Goal: Task Accomplishment & Management: Manage account settings

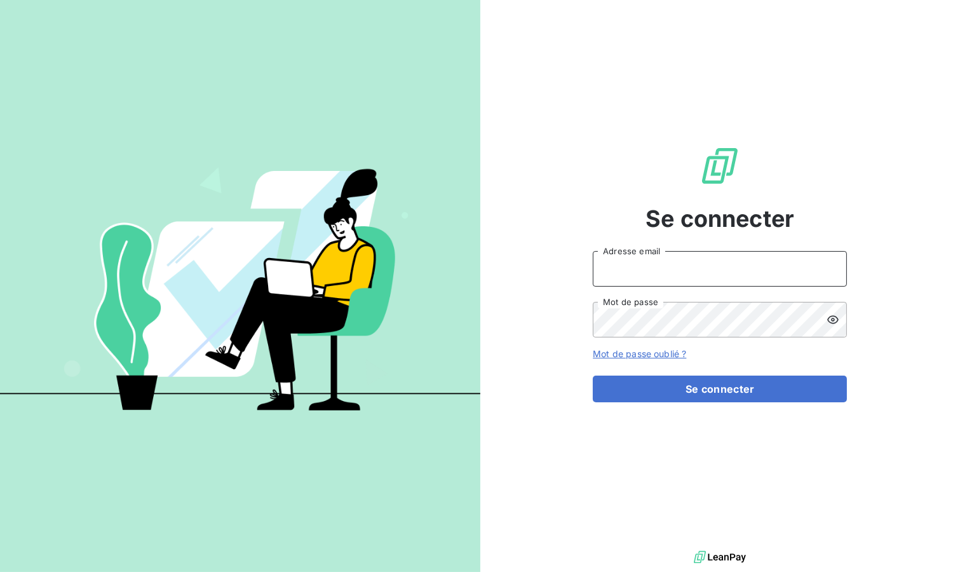
type input "[EMAIL_ADDRESS][DOMAIN_NAME]"
click at [640, 389] on button "Se connecter" at bounding box center [720, 388] width 254 height 27
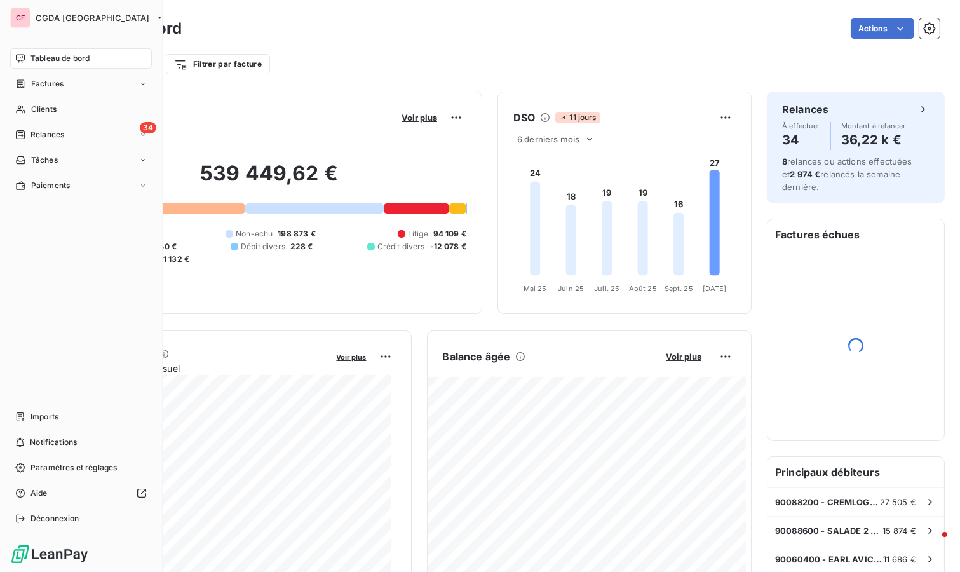
click at [48, 137] on span "Relances" at bounding box center [47, 134] width 34 height 11
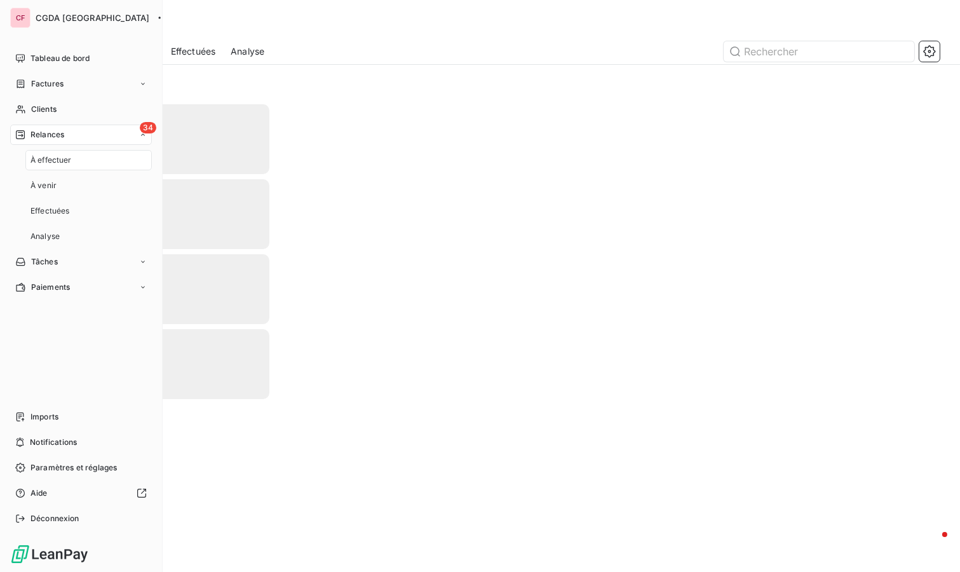
click at [56, 134] on span "Relances" at bounding box center [47, 134] width 34 height 11
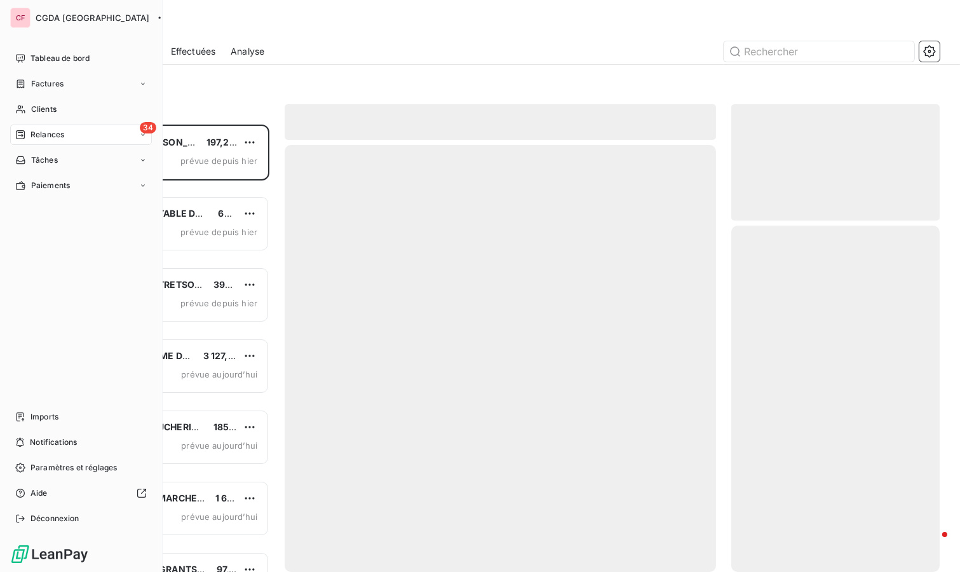
scroll to position [436, 198]
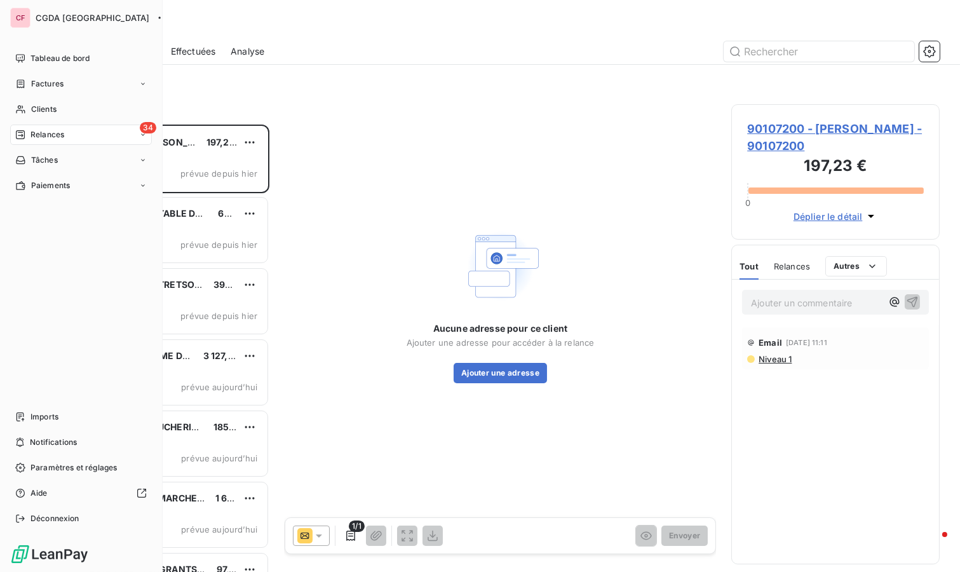
click at [70, 418] on div "Imports" at bounding box center [81, 417] width 142 height 20
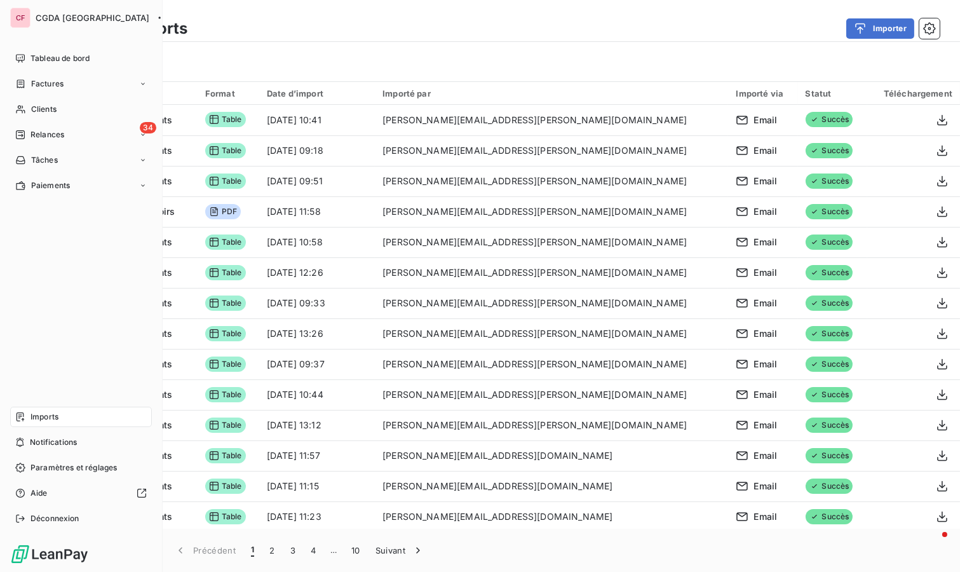
click at [99, 56] on div "Tableau de bord" at bounding box center [81, 58] width 142 height 20
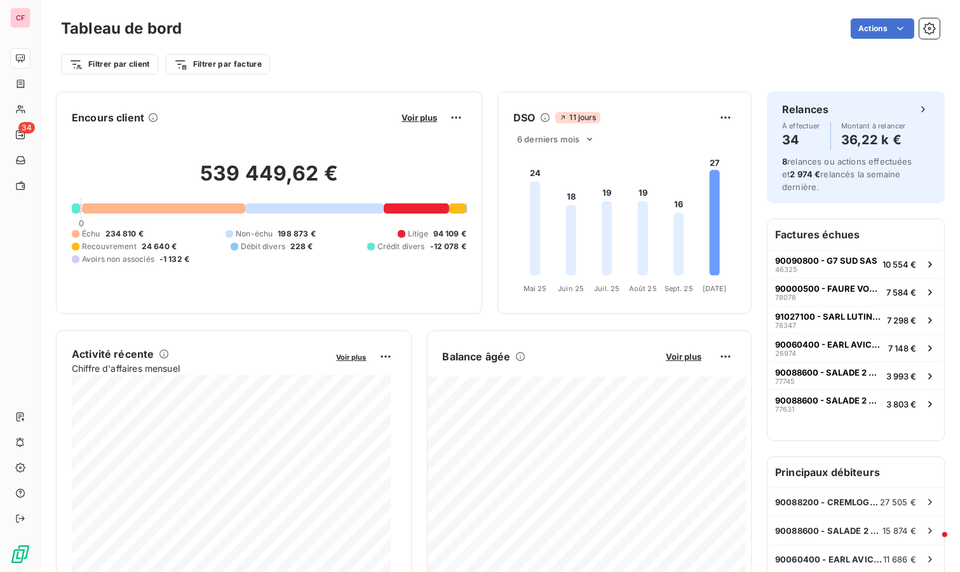
click at [126, 69] on html "CF 34 Tableau de bord Actions Filtrer par client Filtrer par facture Encours cl…" at bounding box center [480, 286] width 960 height 572
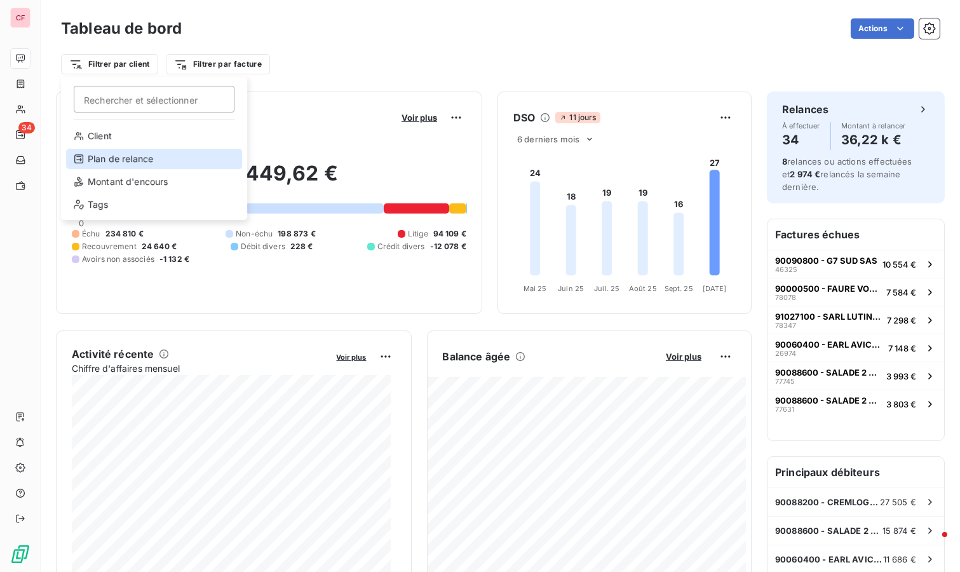
click at [162, 158] on div "Plan de relance" at bounding box center [154, 159] width 176 height 20
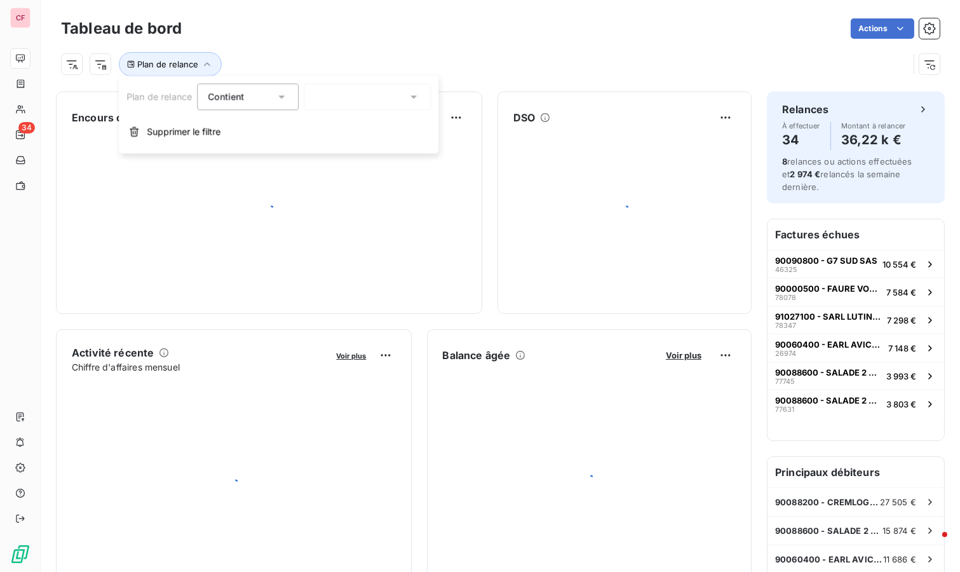
click at [408, 89] on div at bounding box center [367, 96] width 127 height 27
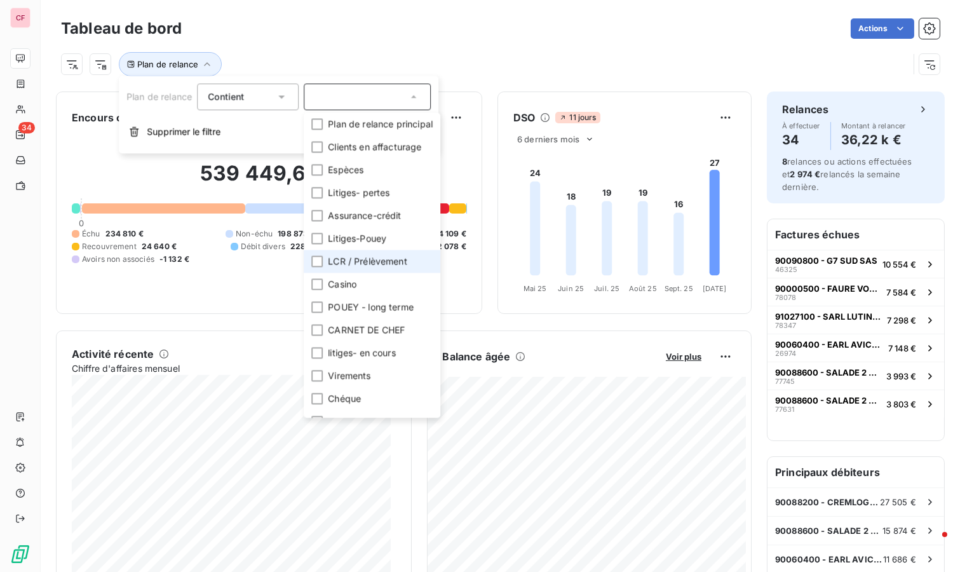
click at [313, 256] on div at bounding box center [316, 260] width 11 height 11
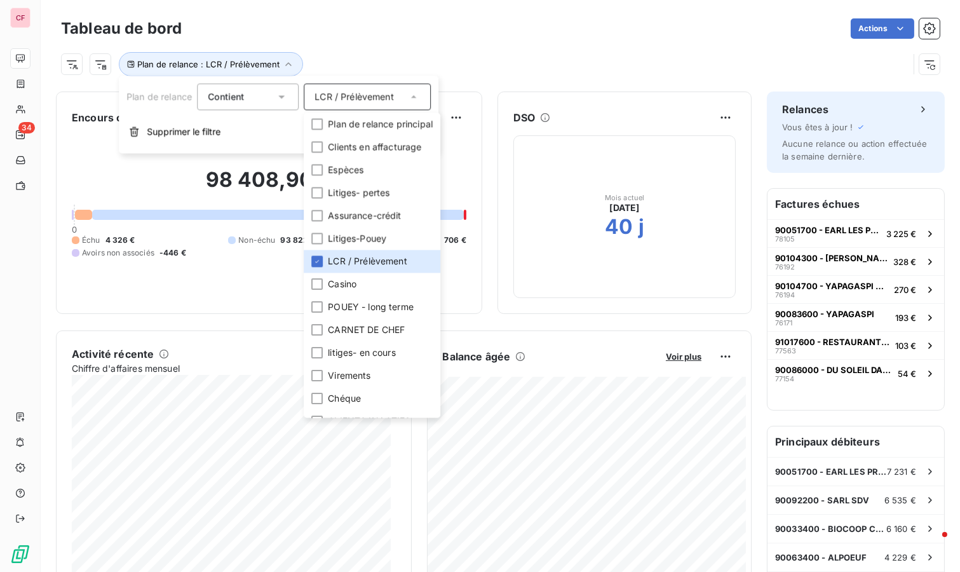
click at [521, 34] on div "Actions" at bounding box center [568, 28] width 743 height 20
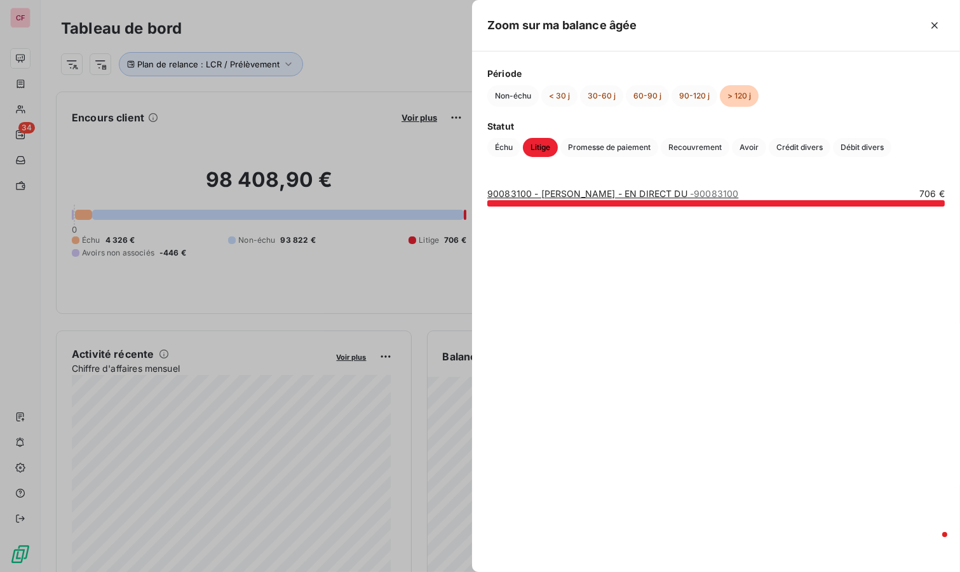
click at [692, 86] on button "90-120 j" at bounding box center [695, 96] width 46 height 22
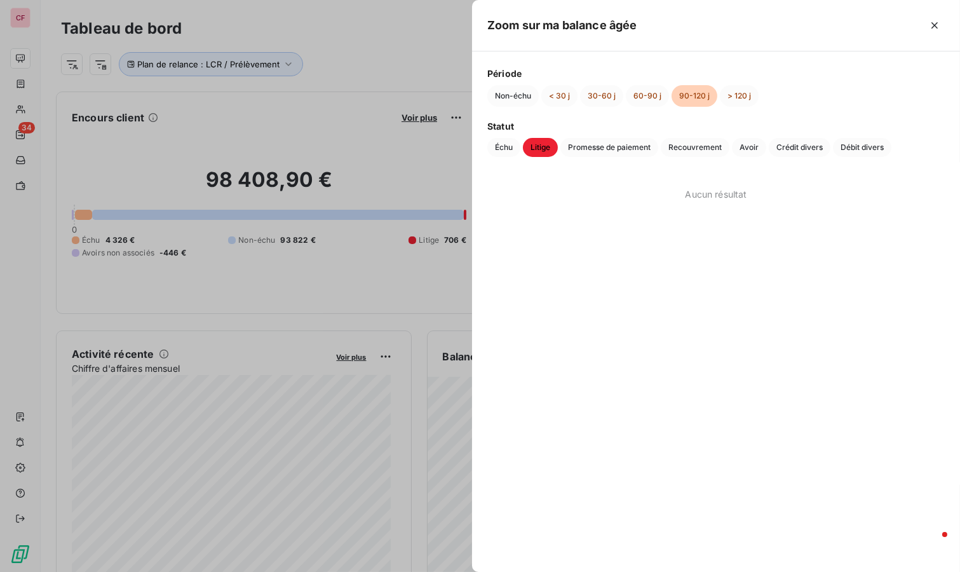
click at [645, 97] on button "60-90 j" at bounding box center [647, 96] width 43 height 22
click at [594, 102] on button "30-60 j" at bounding box center [601, 96] width 43 height 22
click at [555, 103] on button "< 30 j" at bounding box center [559, 96] width 36 height 22
click at [503, 151] on span "Échu" at bounding box center [503, 147] width 33 height 19
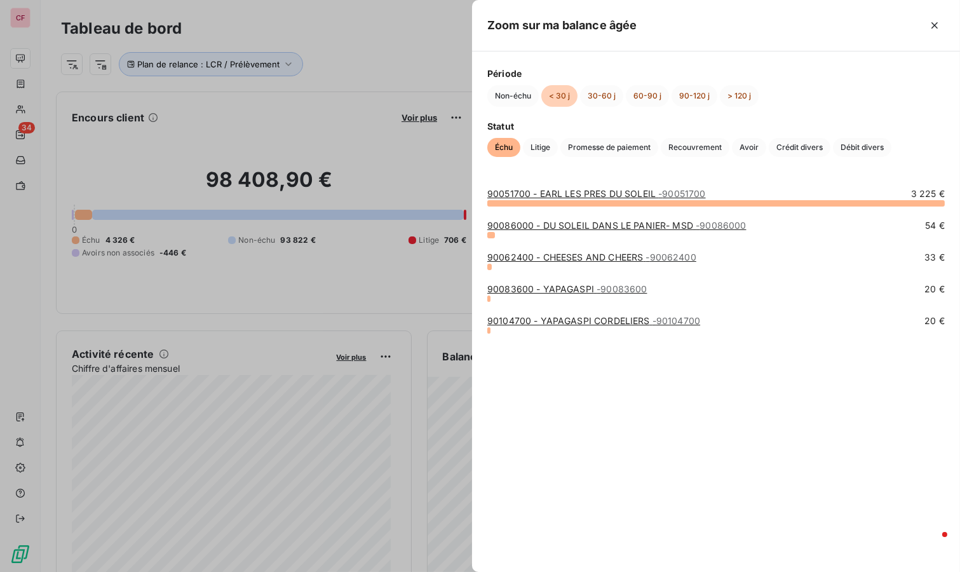
drag, startPoint x: 738, startPoint y: 94, endPoint x: 693, endPoint y: 109, distance: 47.4
click at [738, 94] on button "> 120 j" at bounding box center [739, 96] width 39 height 22
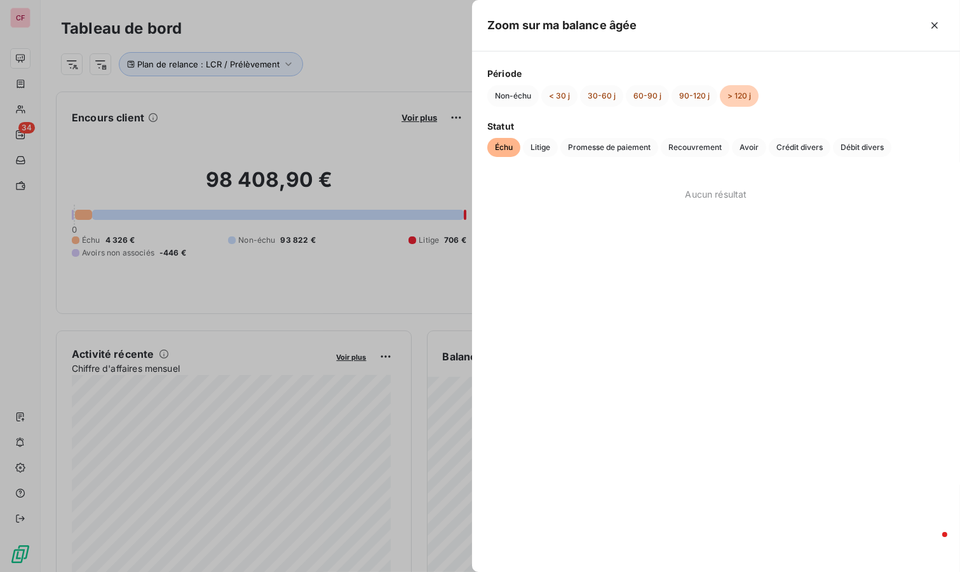
click at [691, 101] on button "90-120 j" at bounding box center [695, 96] width 46 height 22
click at [639, 102] on button "60-90 j" at bounding box center [647, 96] width 43 height 22
click at [611, 104] on button "30-60 j" at bounding box center [601, 96] width 43 height 22
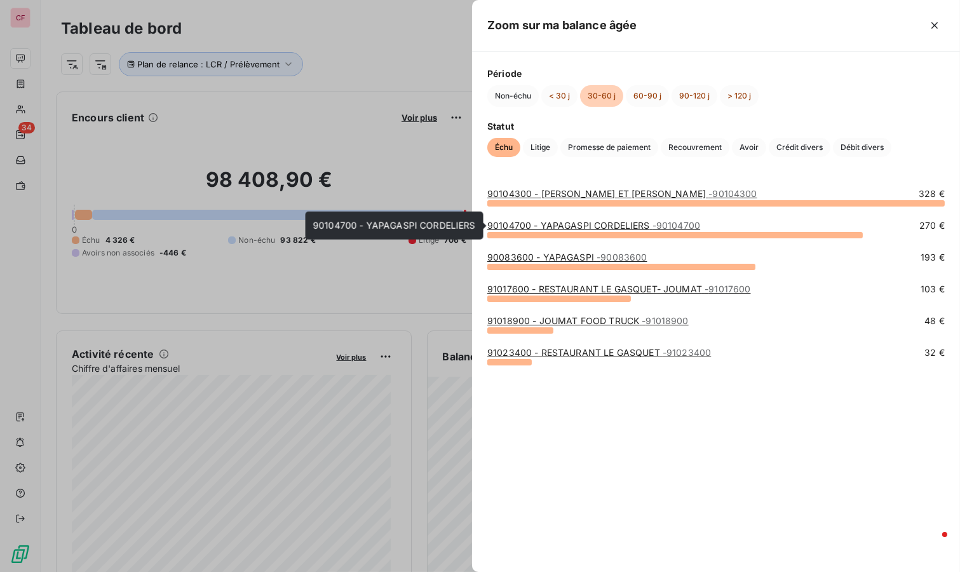
click at [595, 223] on link "90104700 - YAPAGASPI CORDELIERS - 90104700" at bounding box center [593, 225] width 213 height 11
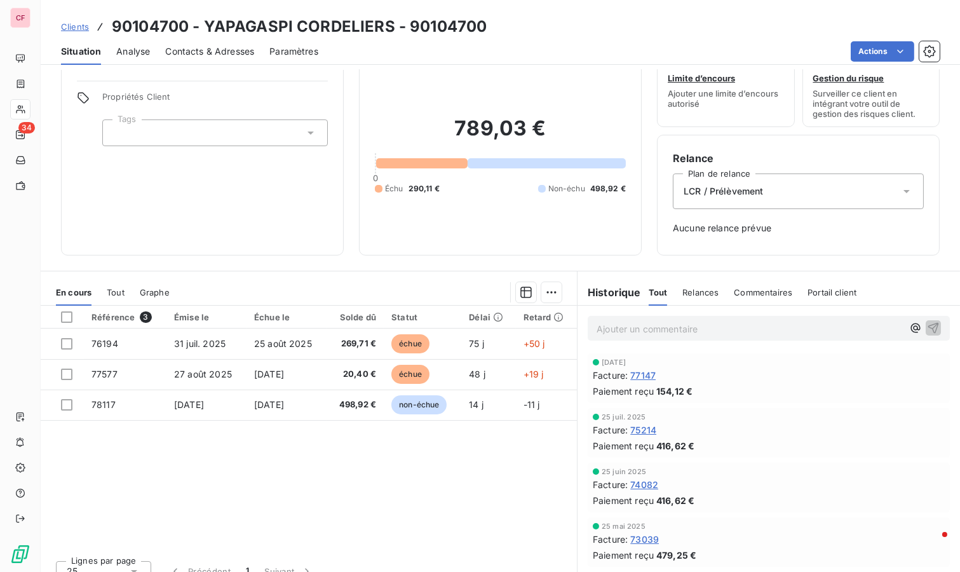
scroll to position [53, 0]
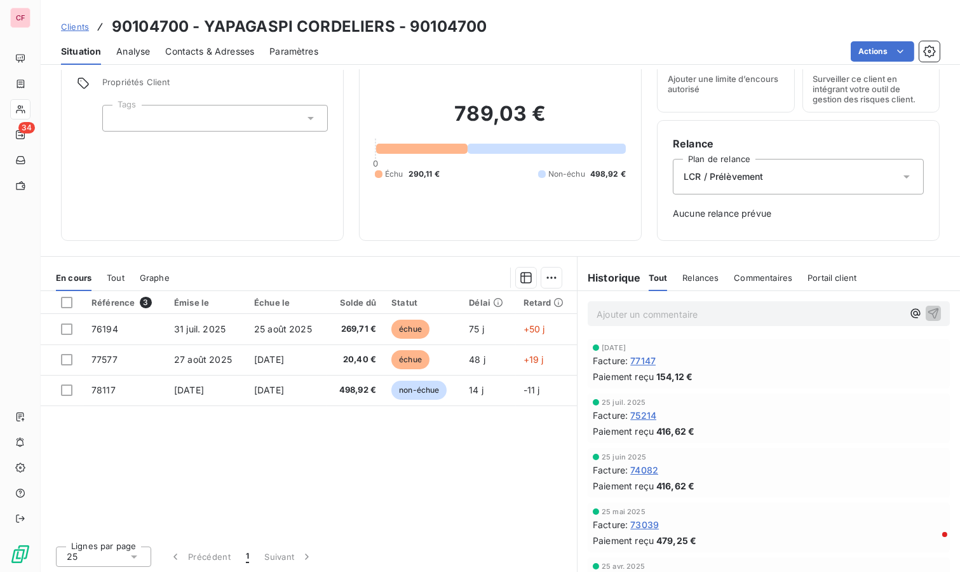
click at [638, 360] on span "77147" at bounding box center [642, 360] width 25 height 13
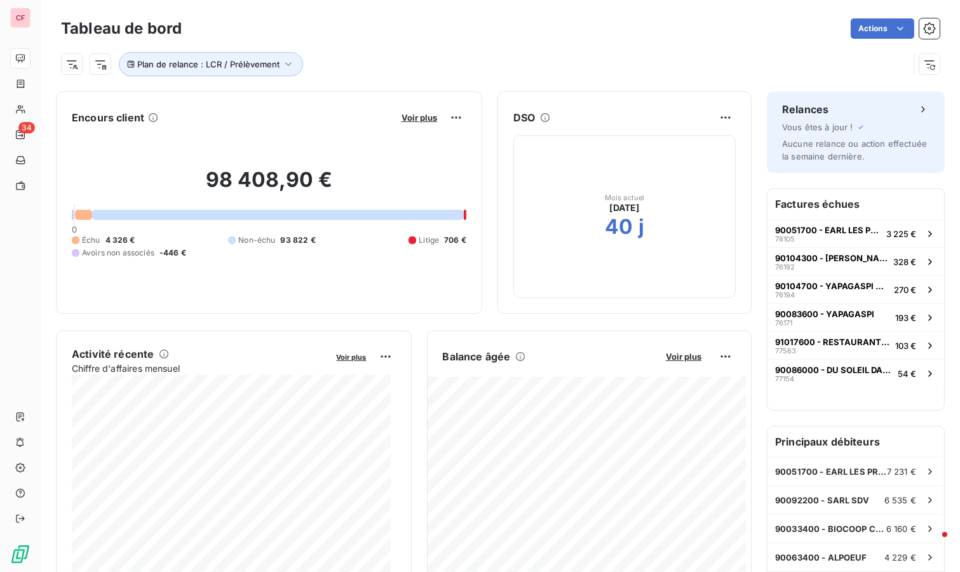
click at [666, 351] on span "Voir plus" at bounding box center [684, 356] width 36 height 10
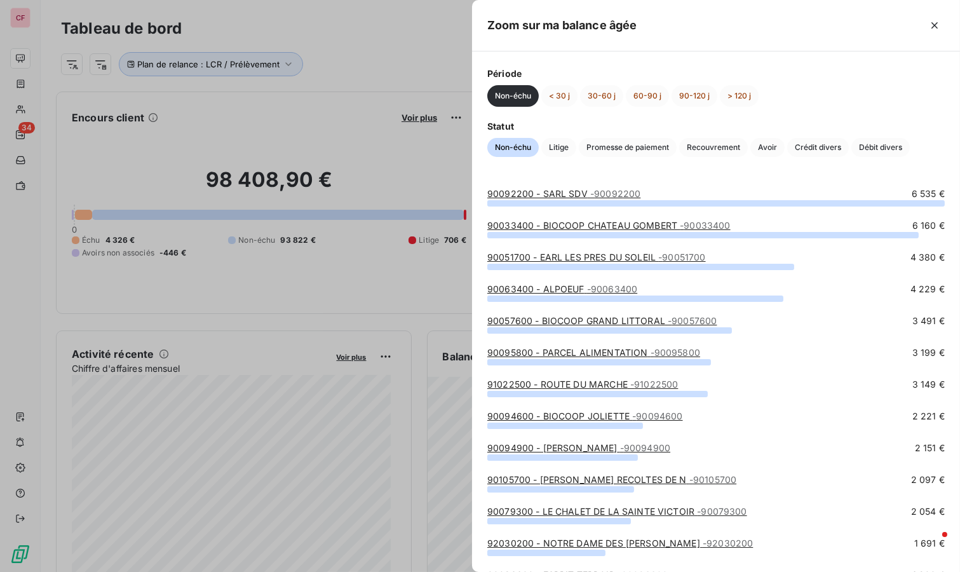
click at [382, 31] on div at bounding box center [480, 286] width 960 height 572
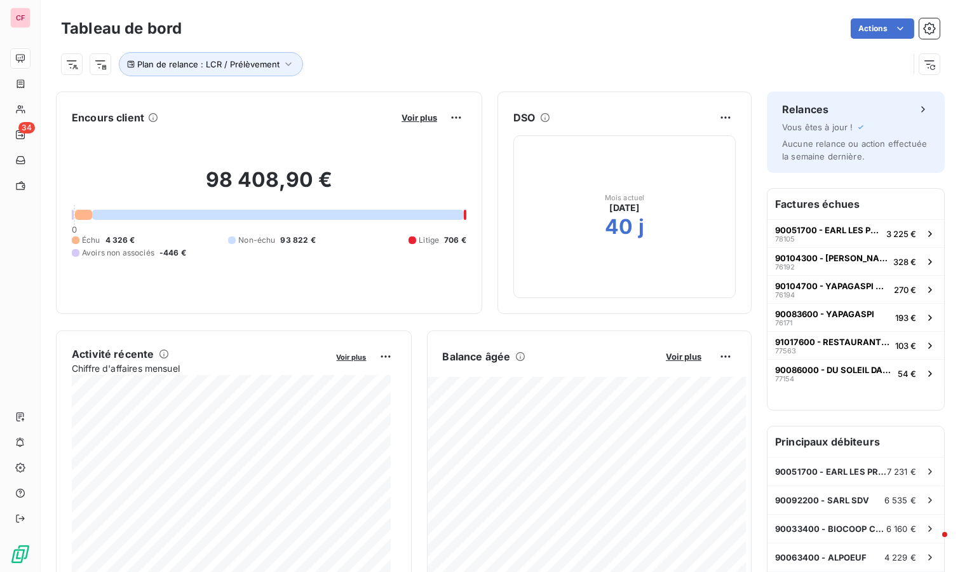
click at [666, 360] on span "Voir plus" at bounding box center [684, 356] width 36 height 10
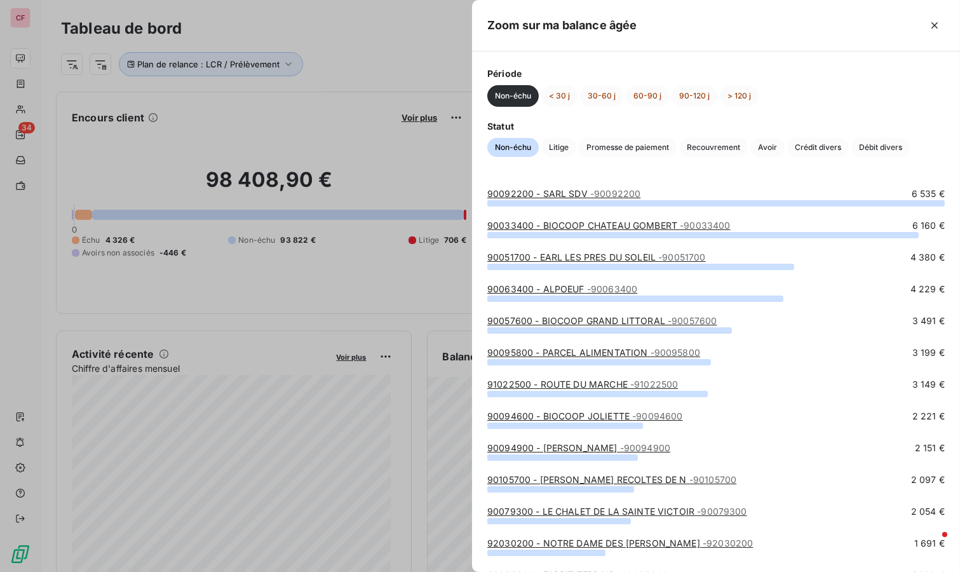
click at [609, 104] on button "30-60 j" at bounding box center [601, 96] width 43 height 22
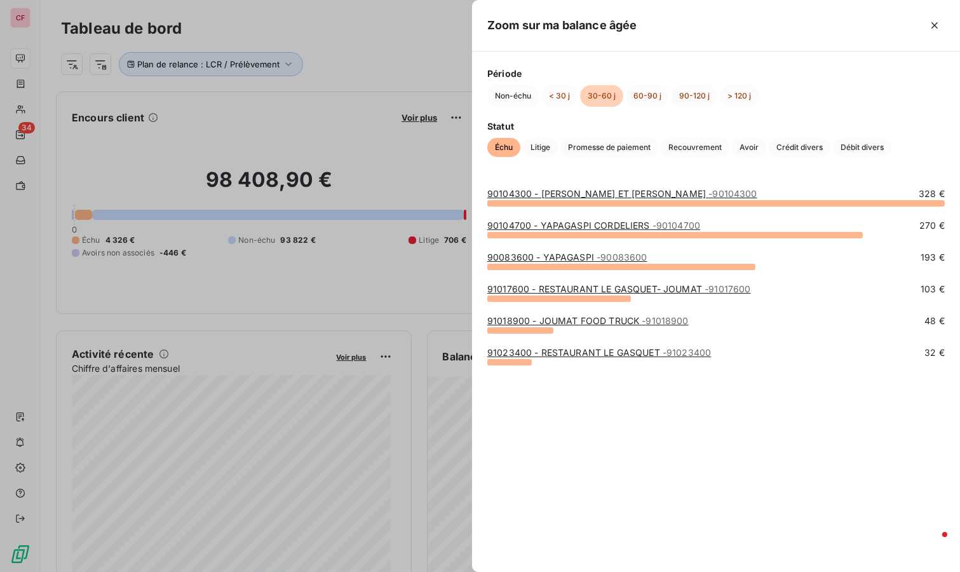
click at [630, 102] on button "60-90 j" at bounding box center [647, 96] width 43 height 22
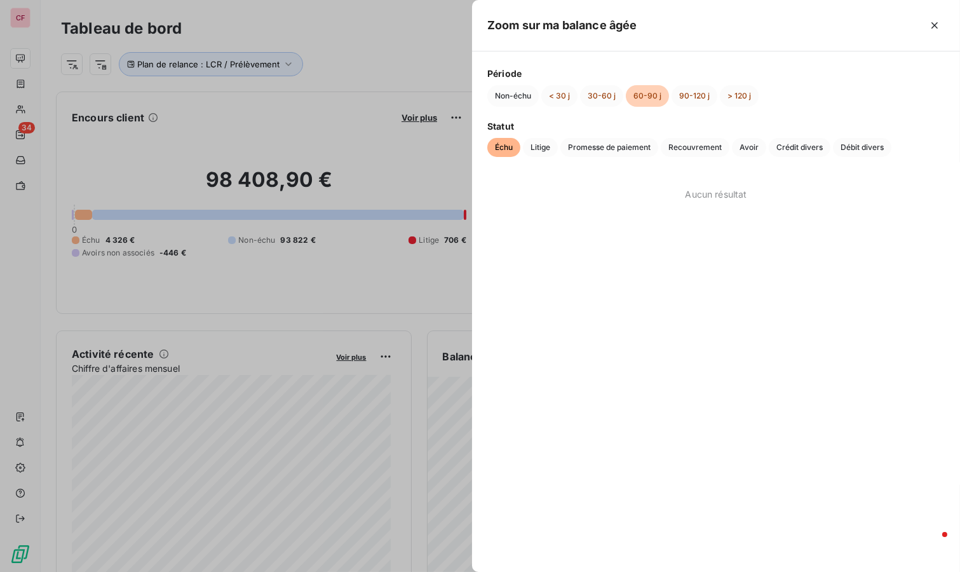
click at [603, 89] on button "30-60 j" at bounding box center [601, 96] width 43 height 22
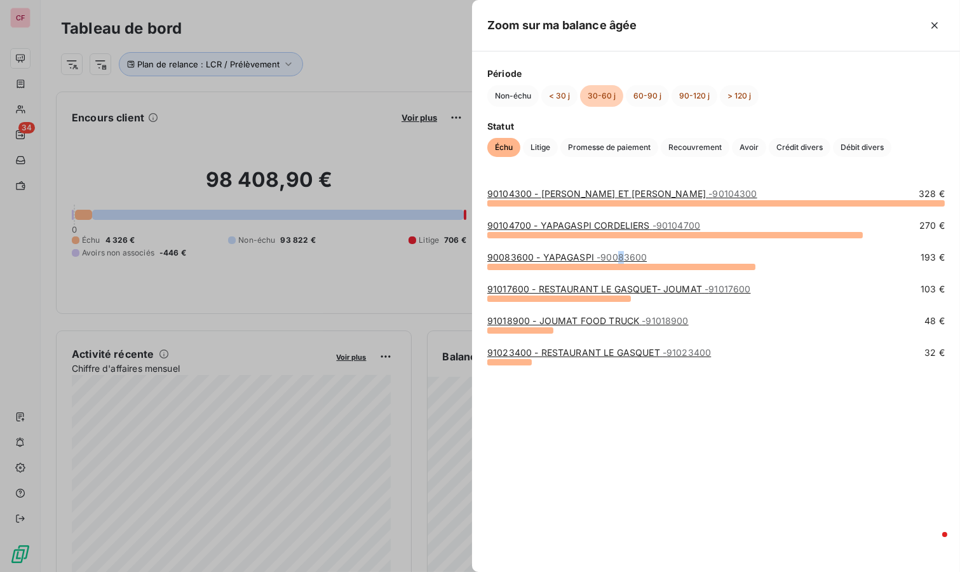
click at [621, 253] on span "- 90083600" at bounding box center [622, 257] width 50 height 11
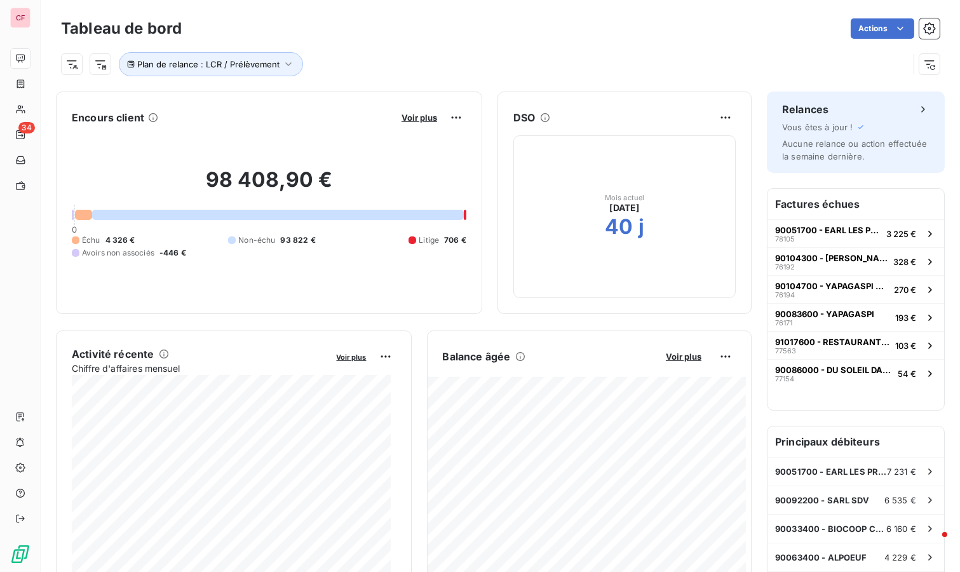
click at [670, 353] on span "Voir plus" at bounding box center [684, 356] width 36 height 10
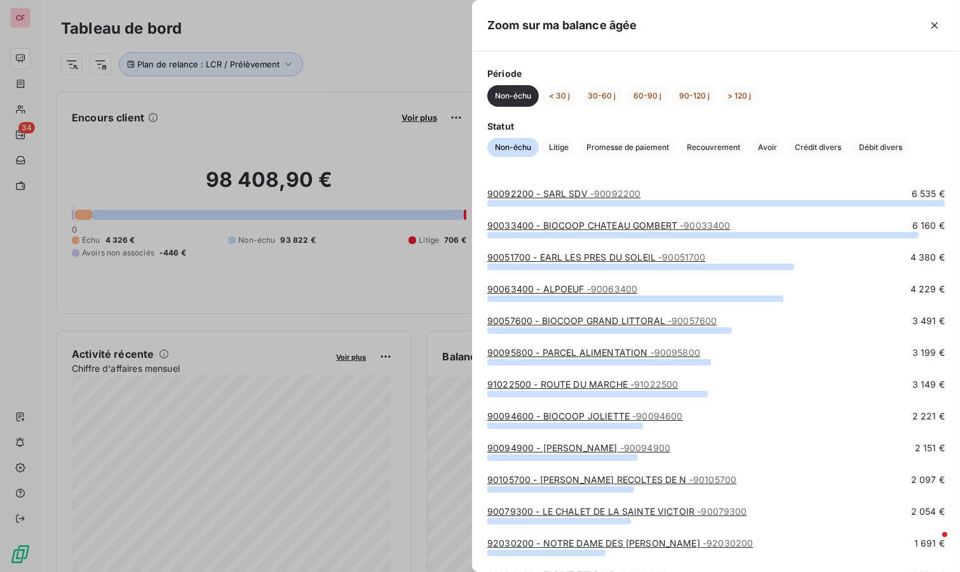
drag, startPoint x: 555, startPoint y: 94, endPoint x: 569, endPoint y: 103, distance: 16.6
click at [557, 93] on button "< 30 j" at bounding box center [559, 96] width 36 height 22
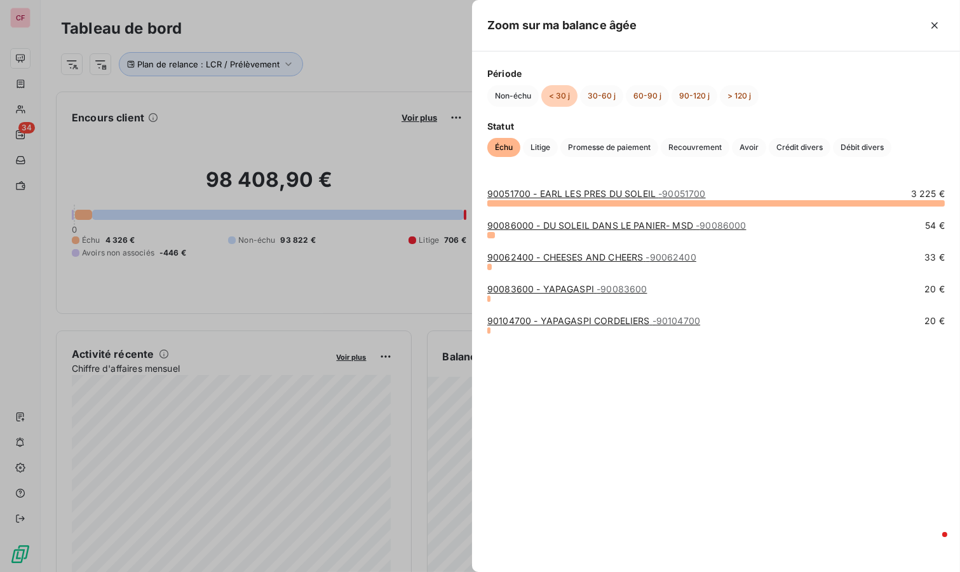
click at [595, 88] on button "30-60 j" at bounding box center [601, 96] width 43 height 22
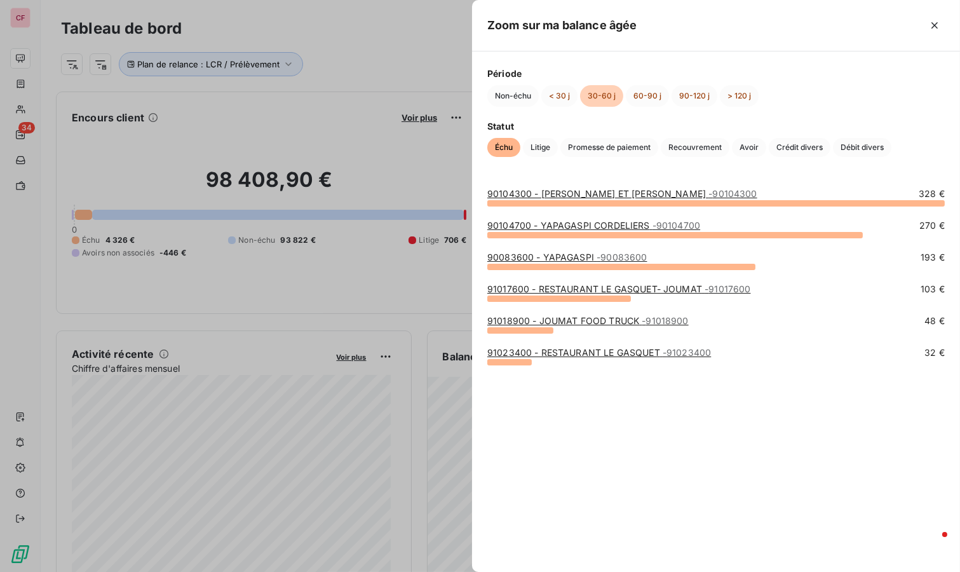
click at [558, 100] on button "< 30 j" at bounding box center [559, 96] width 36 height 22
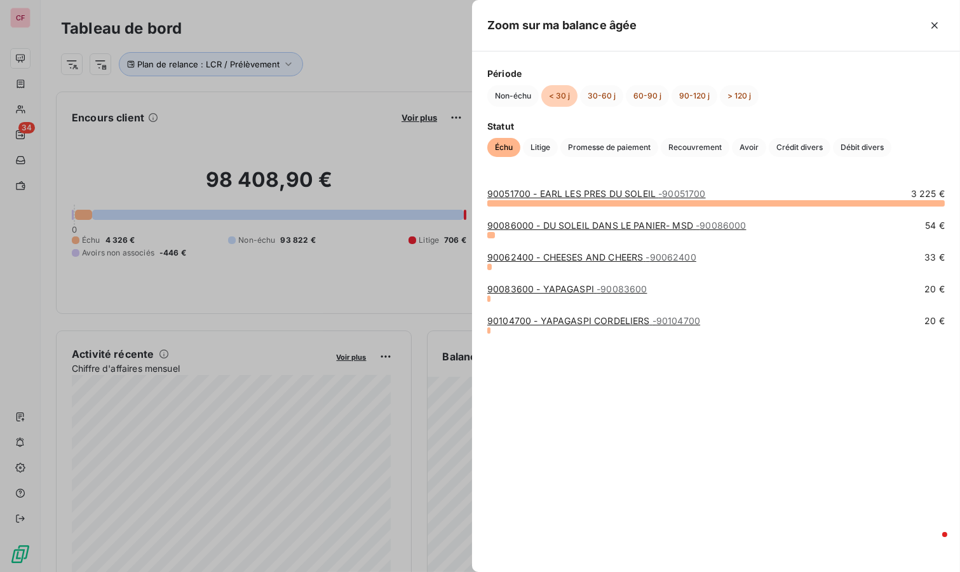
click at [621, 259] on link "90062400 - CHEESES AND CHEERS - 90062400" at bounding box center [591, 257] width 209 height 11
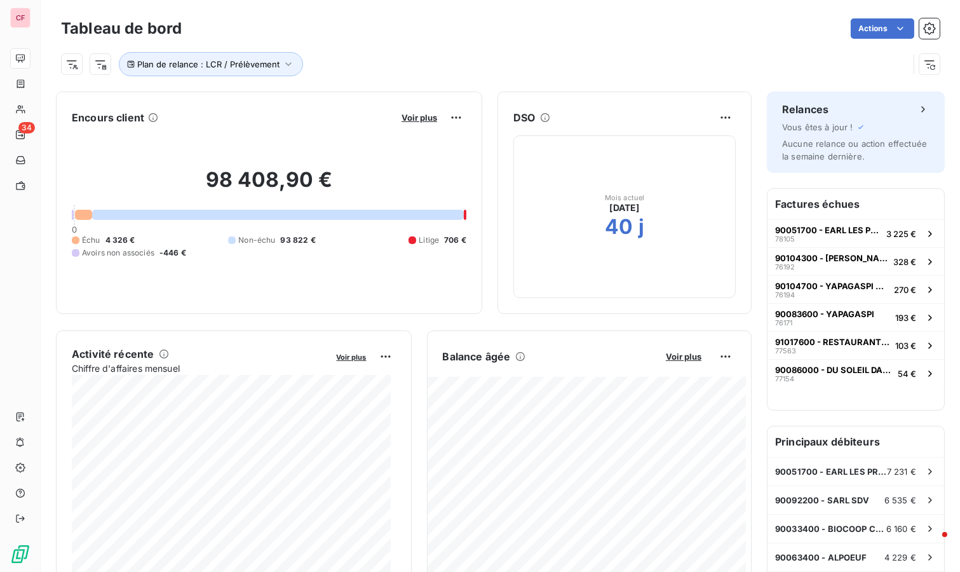
click at [666, 354] on span "Voir plus" at bounding box center [684, 356] width 36 height 10
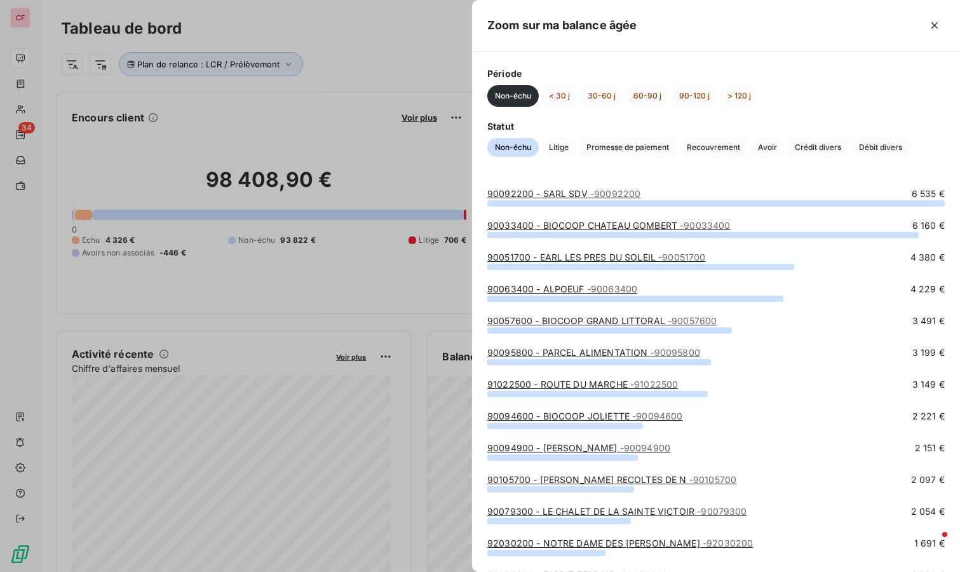
drag, startPoint x: 554, startPoint y: 93, endPoint x: 576, endPoint y: 105, distance: 25.0
click at [554, 93] on button "< 30 j" at bounding box center [559, 96] width 36 height 22
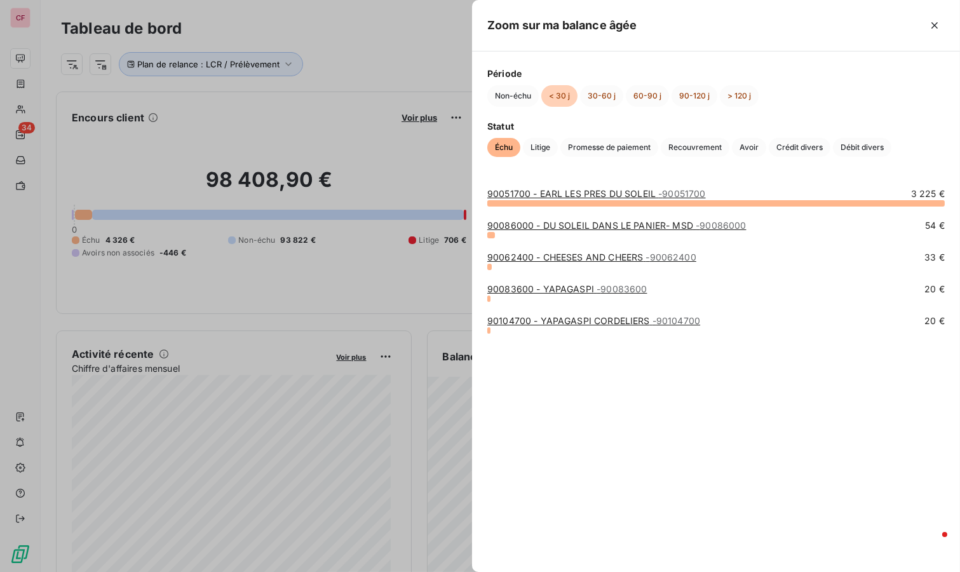
click at [609, 189] on link "90051700 - EARL LES PRES DU SOLEIL - 90051700" at bounding box center [596, 193] width 219 height 11
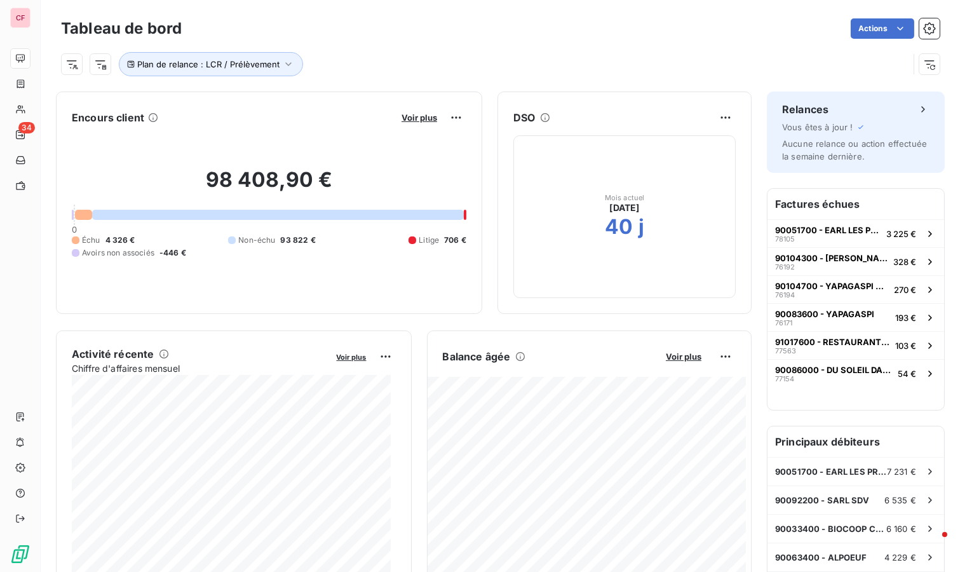
click at [677, 357] on span "Voir plus" at bounding box center [684, 356] width 36 height 10
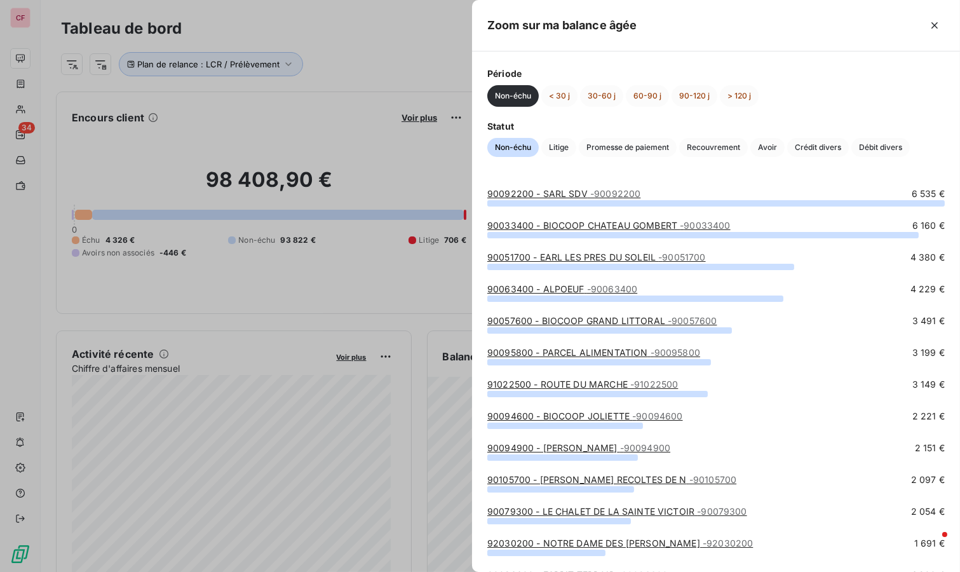
click at [551, 93] on button "< 30 j" at bounding box center [559, 96] width 36 height 22
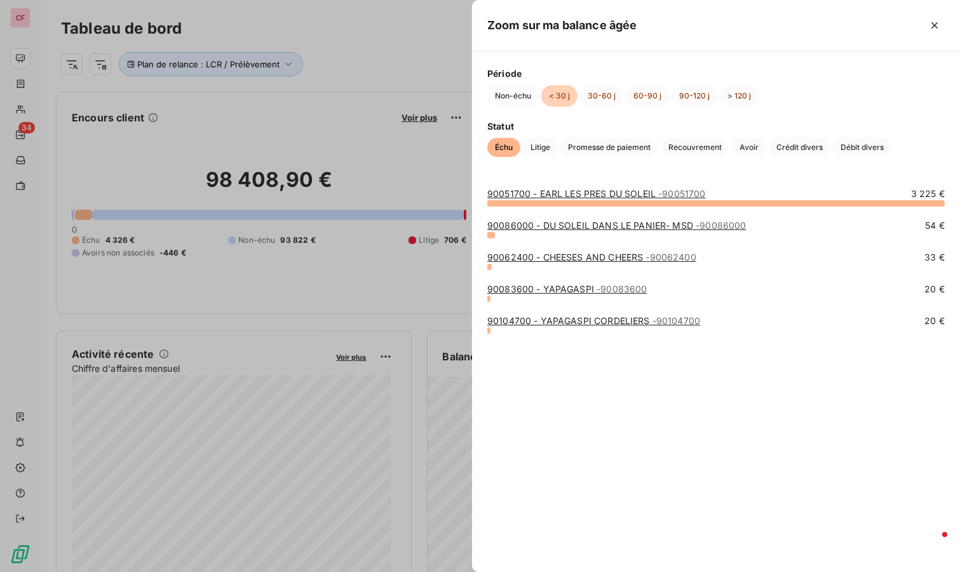
click at [597, 222] on link "90086000 - DU SOLEIL DANS LE PANIER- MSD - 90086000" at bounding box center [616, 225] width 259 height 11
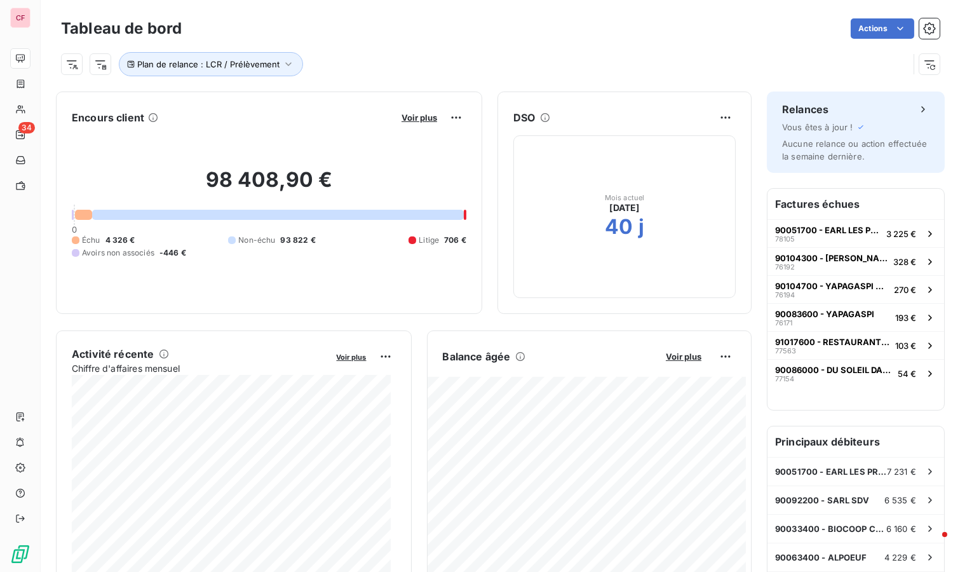
click at [669, 351] on span "Voir plus" at bounding box center [684, 356] width 36 height 10
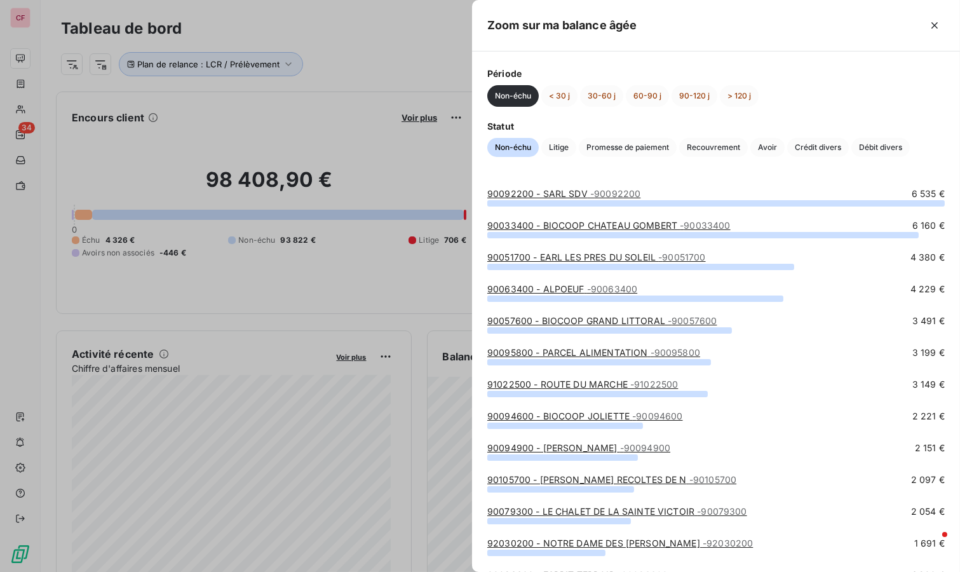
click at [548, 96] on button "< 30 j" at bounding box center [559, 96] width 36 height 22
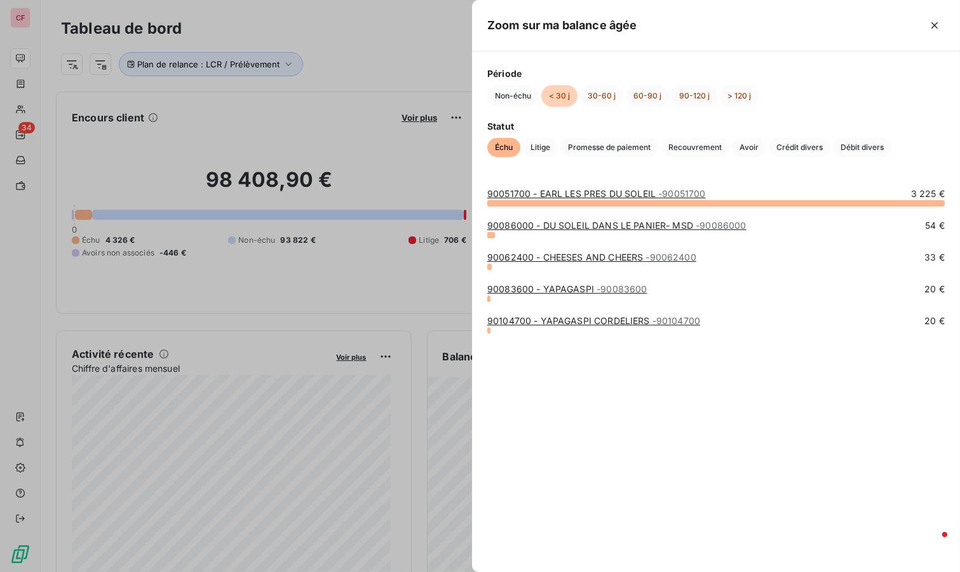
click at [277, 64] on div at bounding box center [480, 286] width 960 height 572
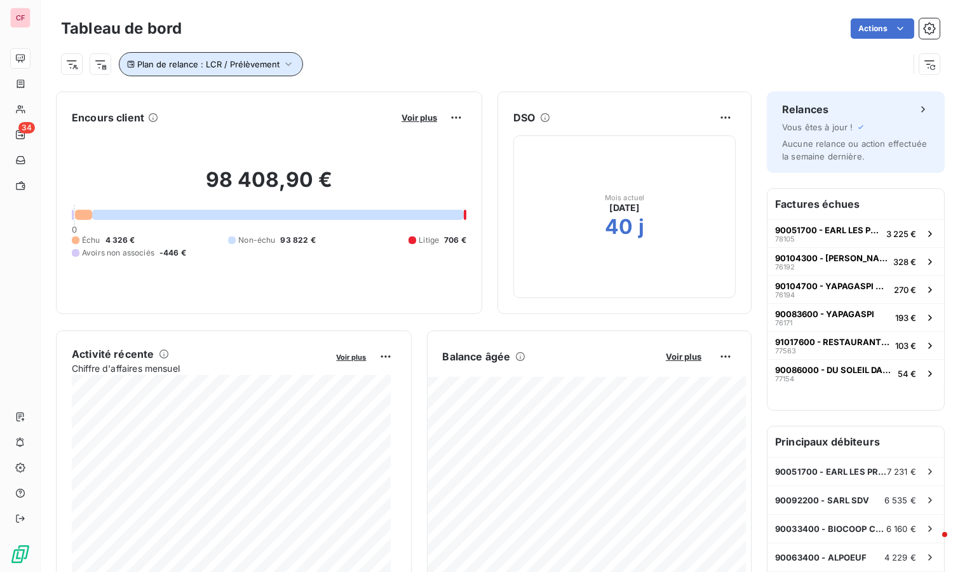
click at [290, 62] on icon "button" at bounding box center [288, 64] width 13 height 13
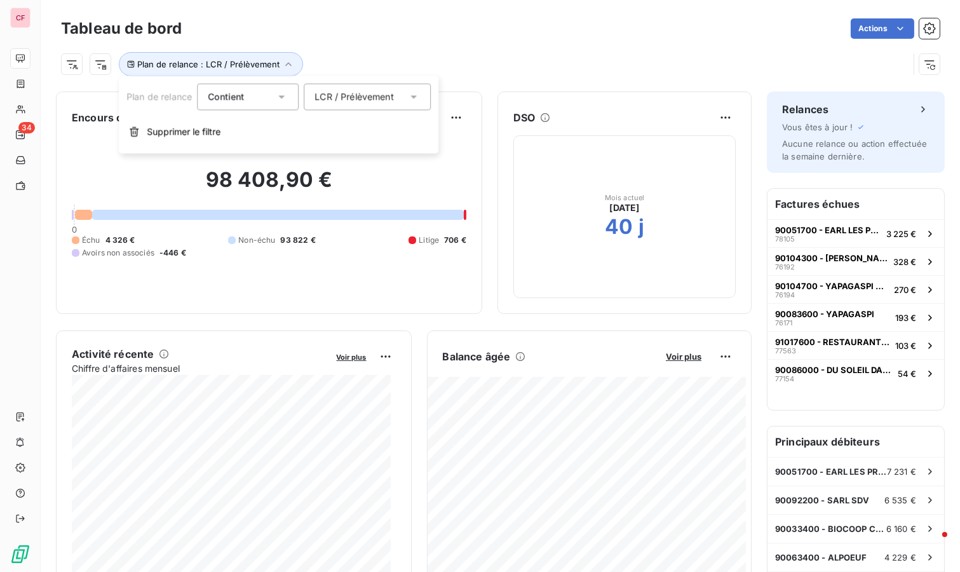
click at [206, 124] on button "Supprimer le filtre" at bounding box center [279, 132] width 320 height 28
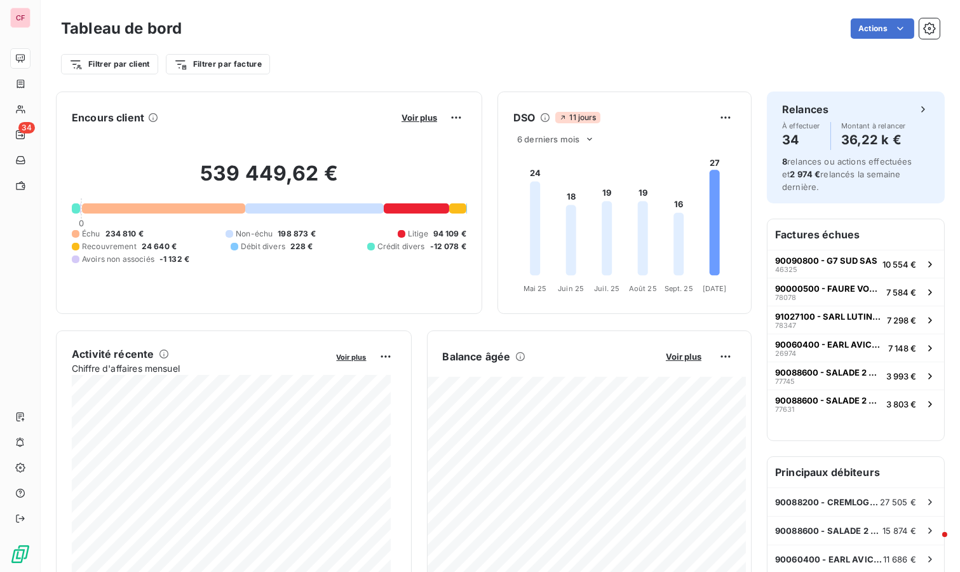
click at [672, 354] on span "Voir plus" at bounding box center [684, 356] width 36 height 10
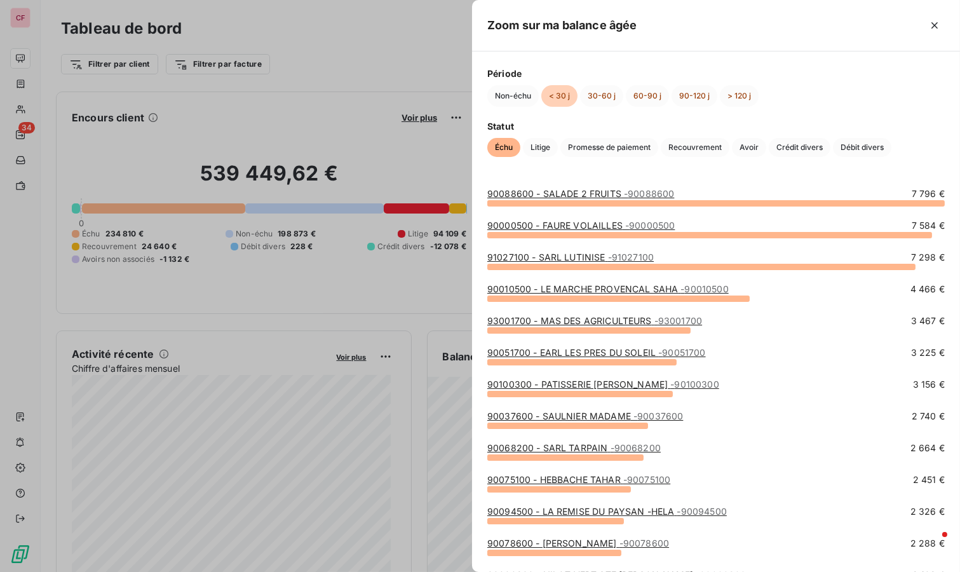
click at [353, 31] on div at bounding box center [480, 286] width 960 height 572
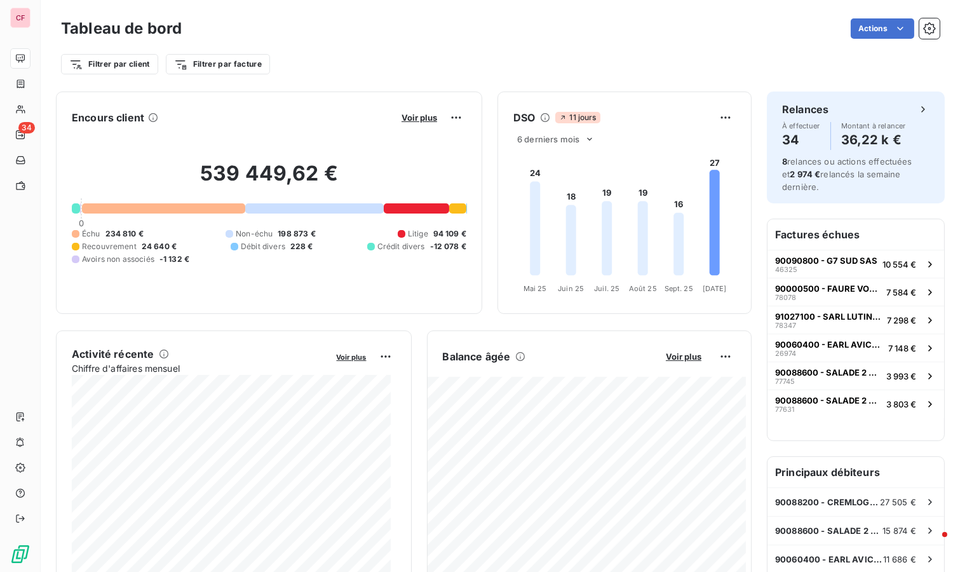
click at [671, 360] on button "Voir plus" at bounding box center [683, 356] width 43 height 11
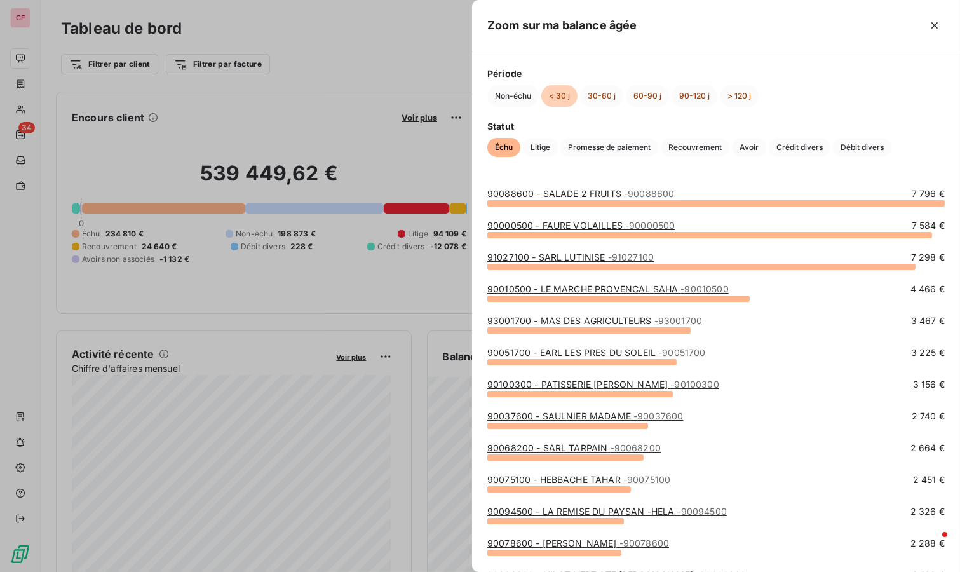
click at [590, 104] on button "30-60 j" at bounding box center [601, 96] width 43 height 22
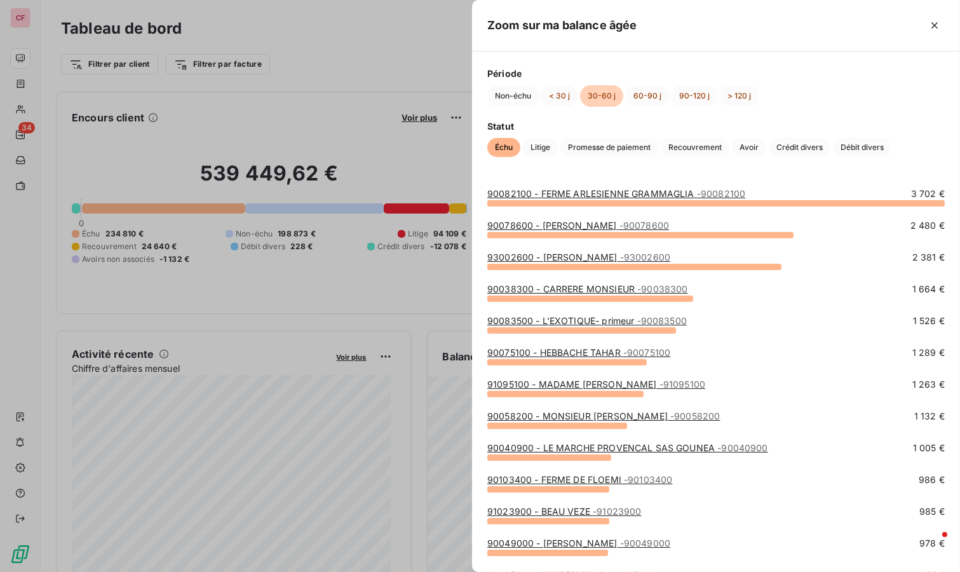
click at [334, 15] on div at bounding box center [480, 286] width 960 height 572
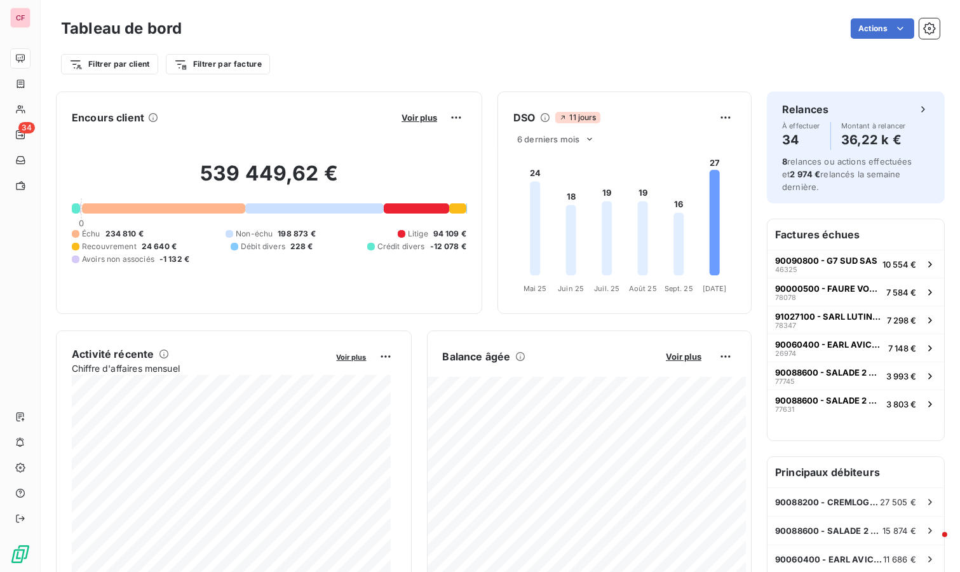
click at [130, 56] on html "CF 34 Tableau de bord Actions Filtrer par client Filtrer par facture Encours cl…" at bounding box center [480, 286] width 960 height 572
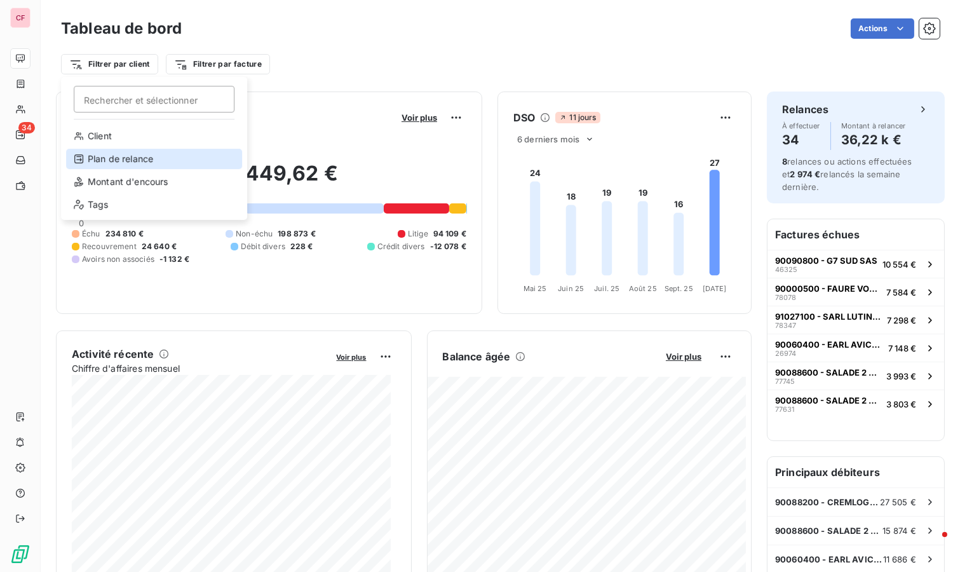
click at [152, 166] on div "Plan de relance" at bounding box center [154, 159] width 176 height 20
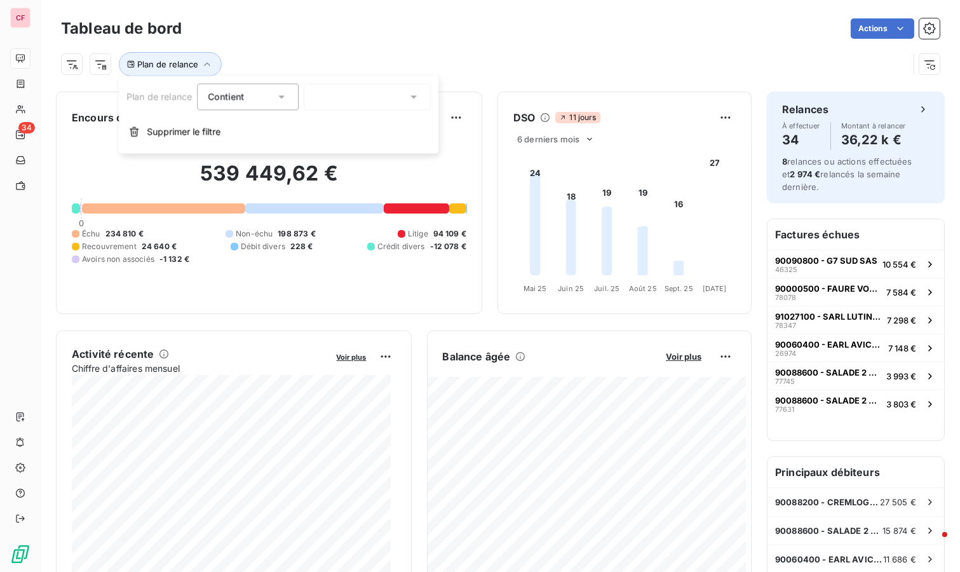
click at [333, 108] on div at bounding box center [367, 96] width 127 height 27
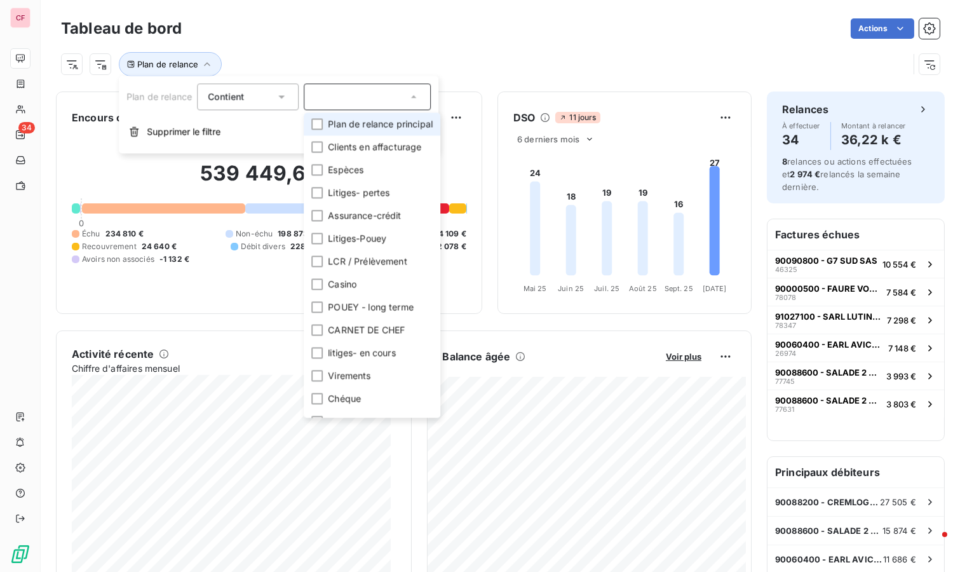
click at [325, 122] on li "Plan de relance principal" at bounding box center [372, 123] width 137 height 23
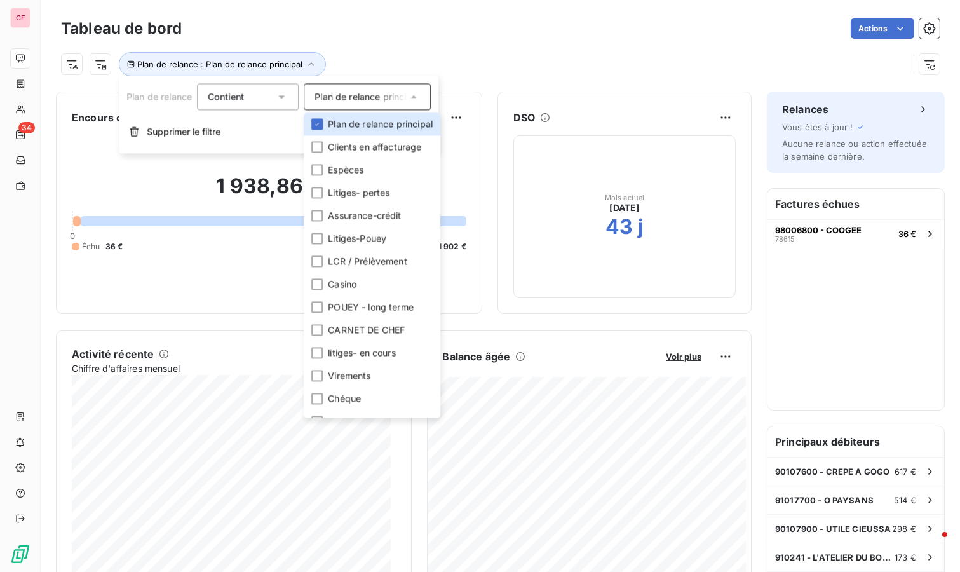
click at [446, 72] on div "Plan de relance : Plan de relance principal" at bounding box center [485, 64] width 848 height 24
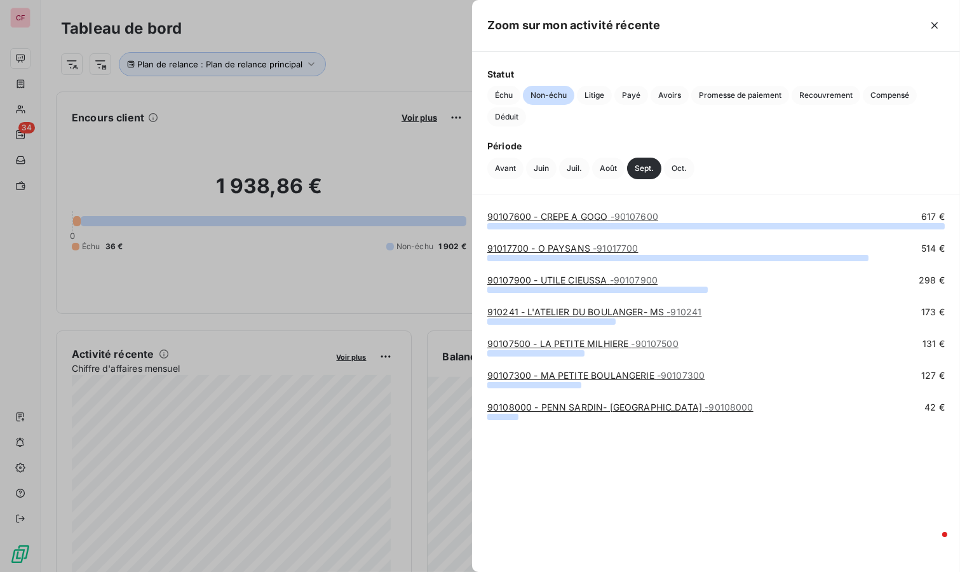
click at [540, 402] on link "90108000 - PENN SARDIN- [GEOGRAPHIC_DATA] - 90108000" at bounding box center [620, 407] width 266 height 11
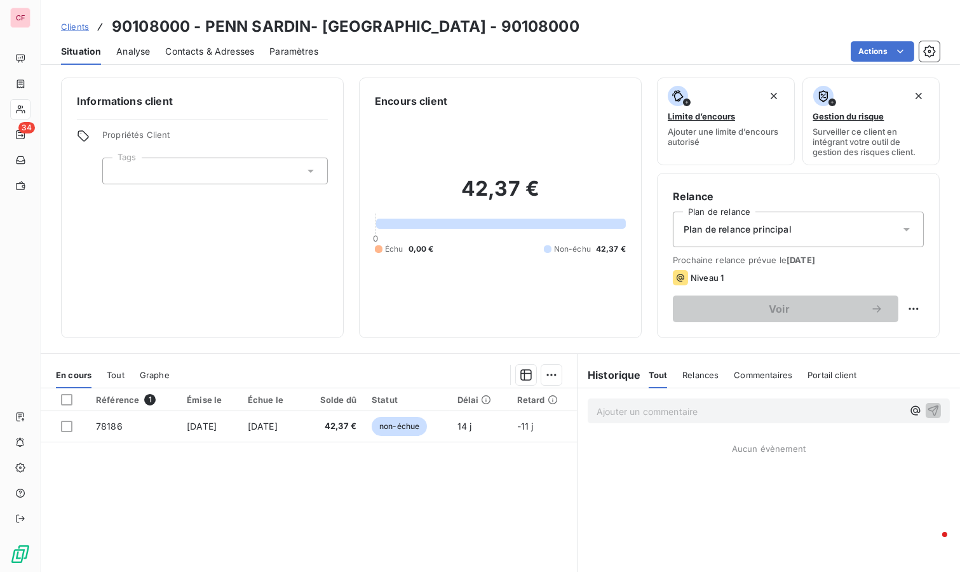
click at [760, 244] on div "Plan de relance principal" at bounding box center [798, 230] width 251 height 36
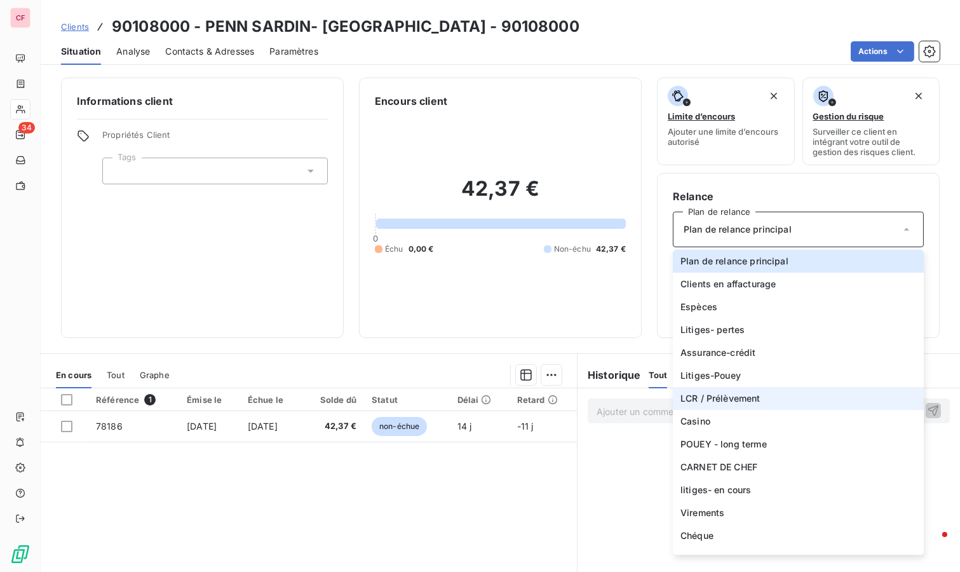
click at [733, 392] on span "LCR / Prélèvement" at bounding box center [720, 398] width 80 height 13
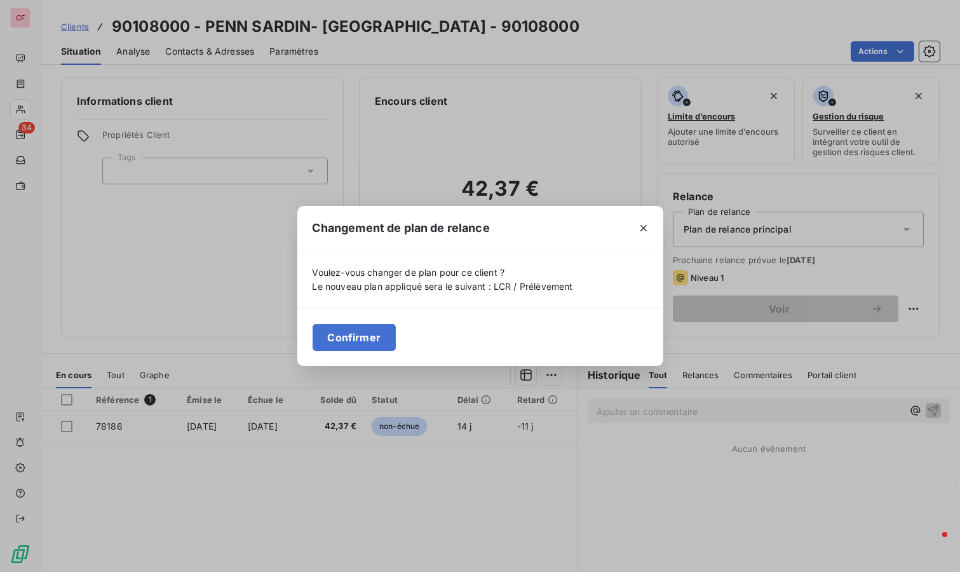
click at [348, 337] on button "Confirmer" at bounding box center [355, 337] width 84 height 27
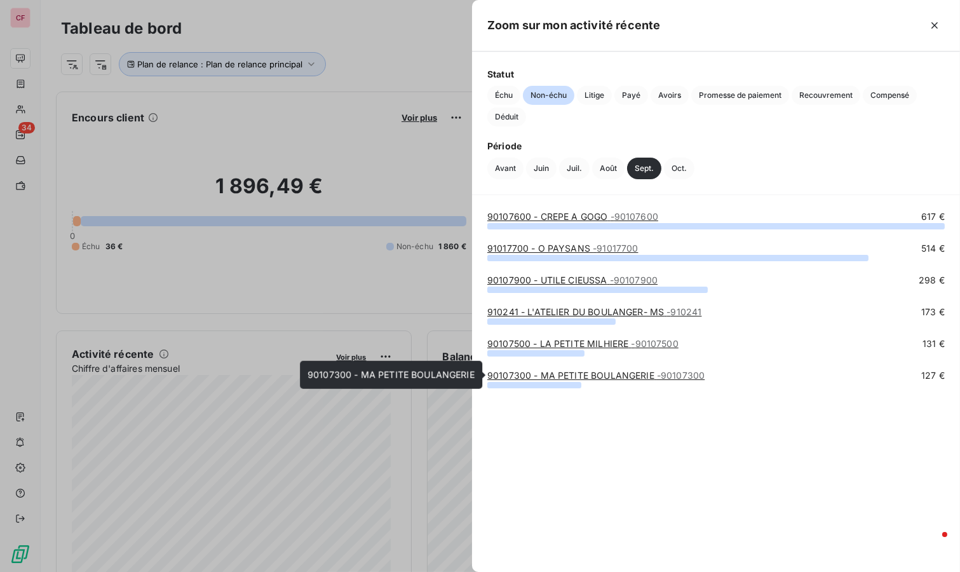
click at [537, 375] on link "90107300 - MA PETITE BOULANGERIE - 90107300" at bounding box center [595, 375] width 217 height 11
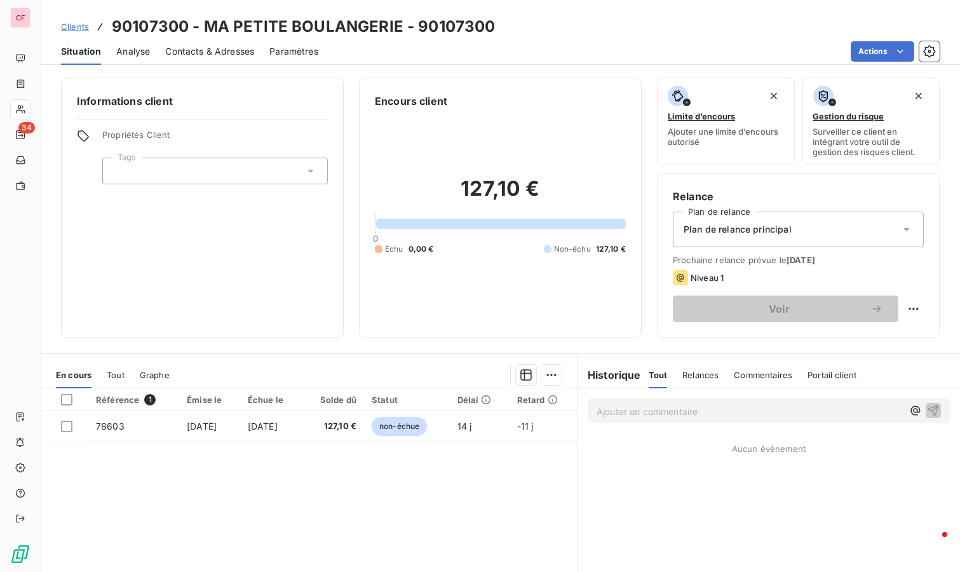
click at [445, 421] on td "non-échue" at bounding box center [407, 426] width 86 height 30
click at [756, 223] on span "Plan de relance principal" at bounding box center [738, 229] width 108 height 13
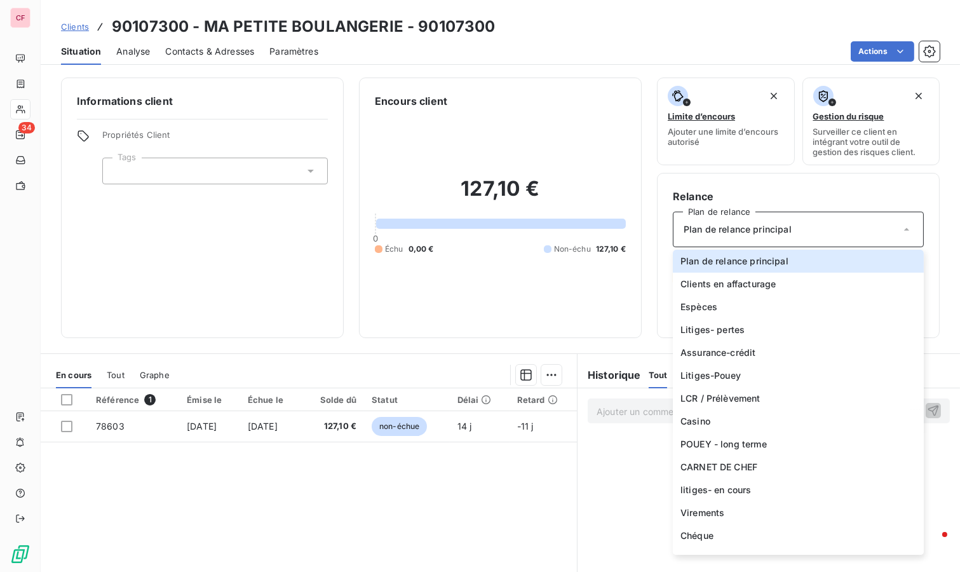
click at [749, 412] on li "Casino" at bounding box center [798, 421] width 251 height 23
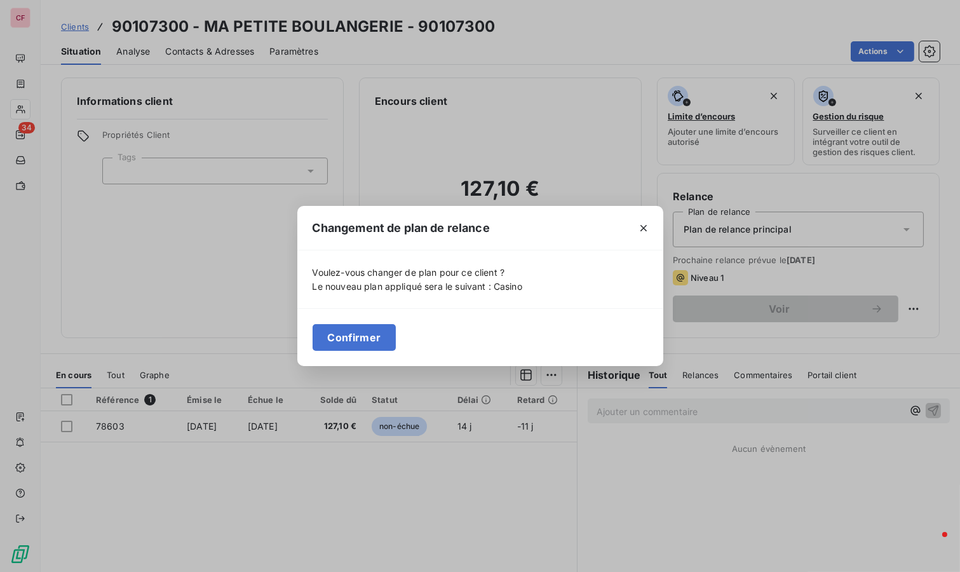
click at [633, 226] on button "button" at bounding box center [643, 228] width 20 height 20
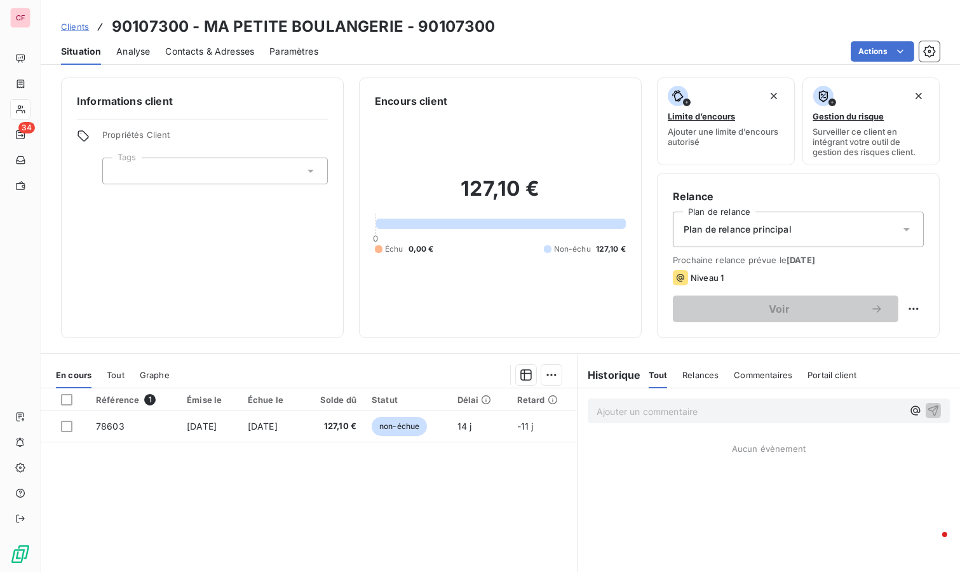
click at [753, 220] on div "Plan de relance principal" at bounding box center [798, 230] width 251 height 36
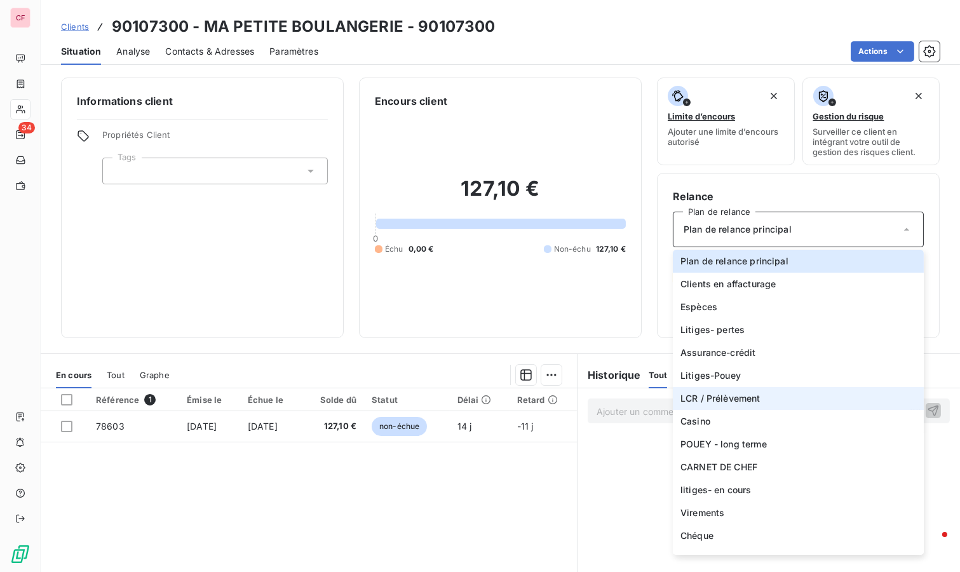
click at [741, 396] on span "LCR / Prélèvement" at bounding box center [720, 398] width 80 height 13
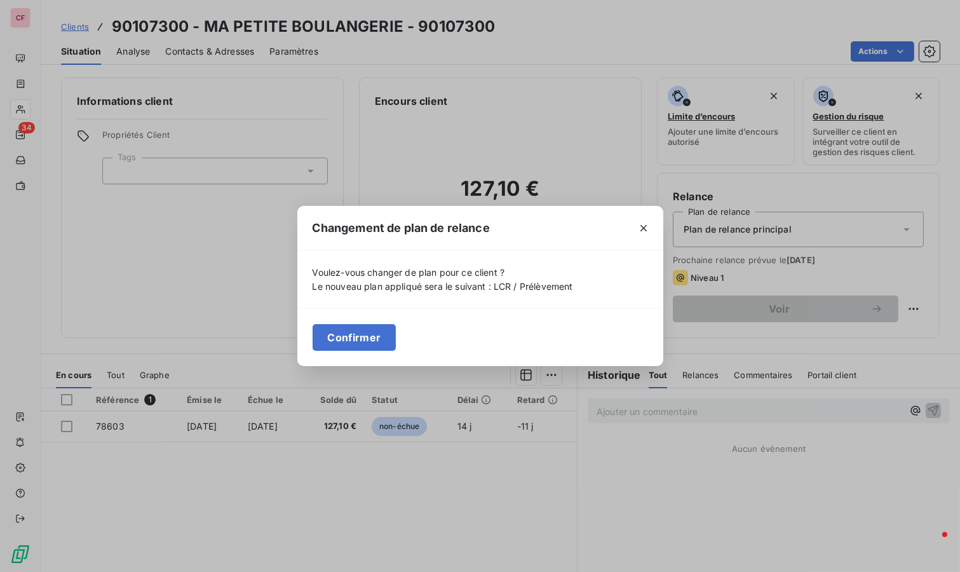
click at [382, 340] on button "Confirmer" at bounding box center [355, 337] width 84 height 27
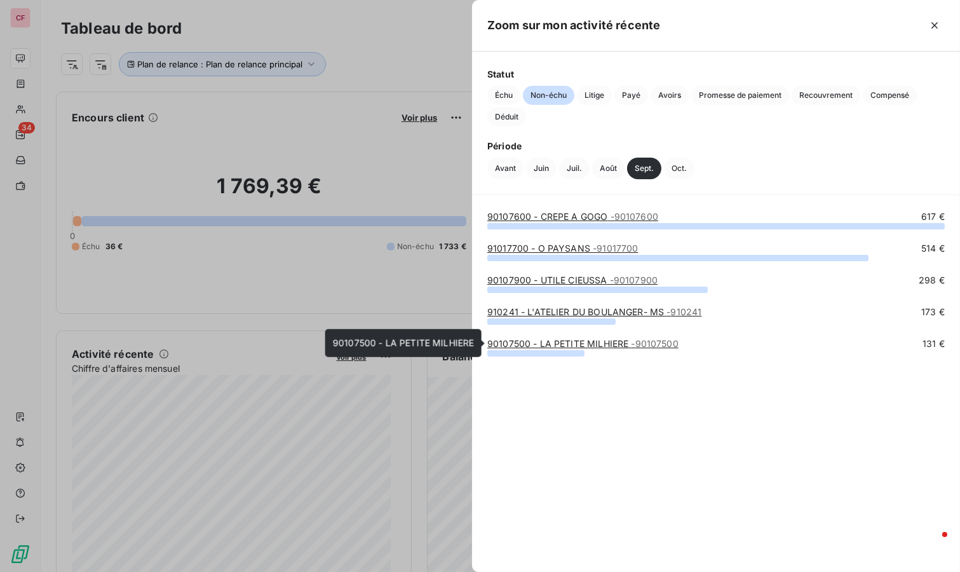
click at [544, 341] on link "90107500 - LA PETITE MILHIERE - 90107500" at bounding box center [582, 343] width 191 height 11
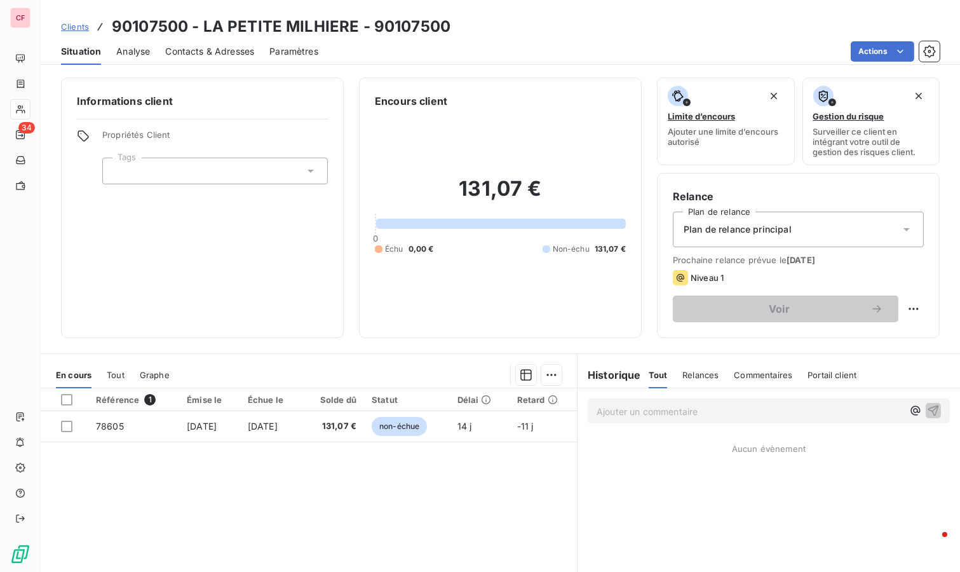
click at [733, 227] on span "Plan de relance principal" at bounding box center [738, 229] width 108 height 13
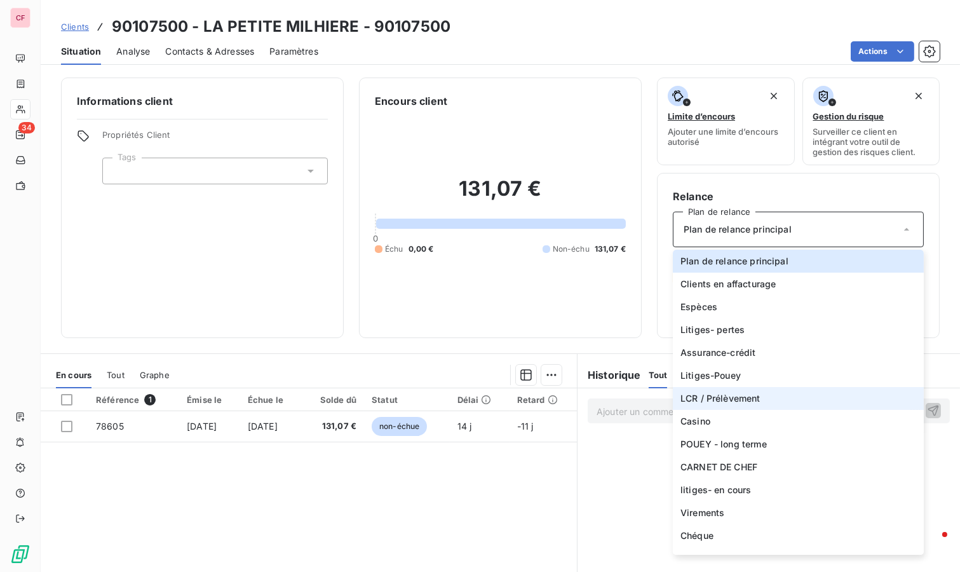
click at [758, 405] on li "LCR / Prélèvement" at bounding box center [798, 398] width 251 height 23
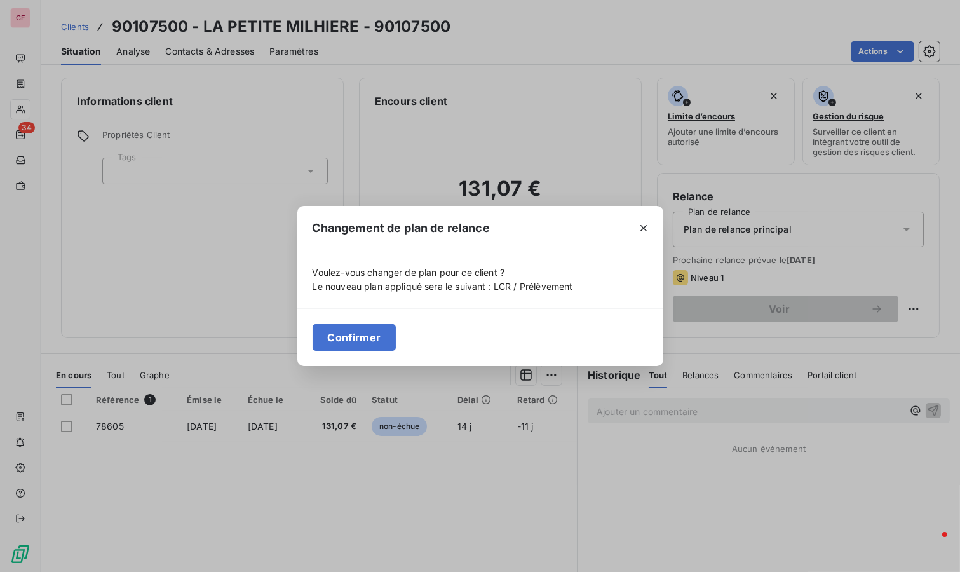
click at [375, 332] on button "Confirmer" at bounding box center [355, 337] width 84 height 27
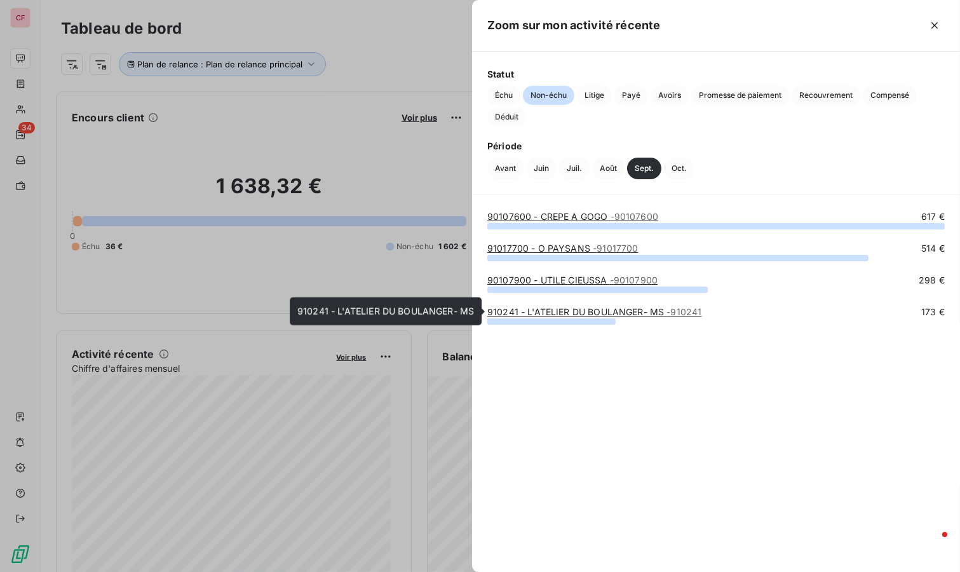
click at [558, 313] on link "910241 - L'ATELIER DU [PERSON_NAME]- MS - 910241" at bounding box center [594, 311] width 214 height 11
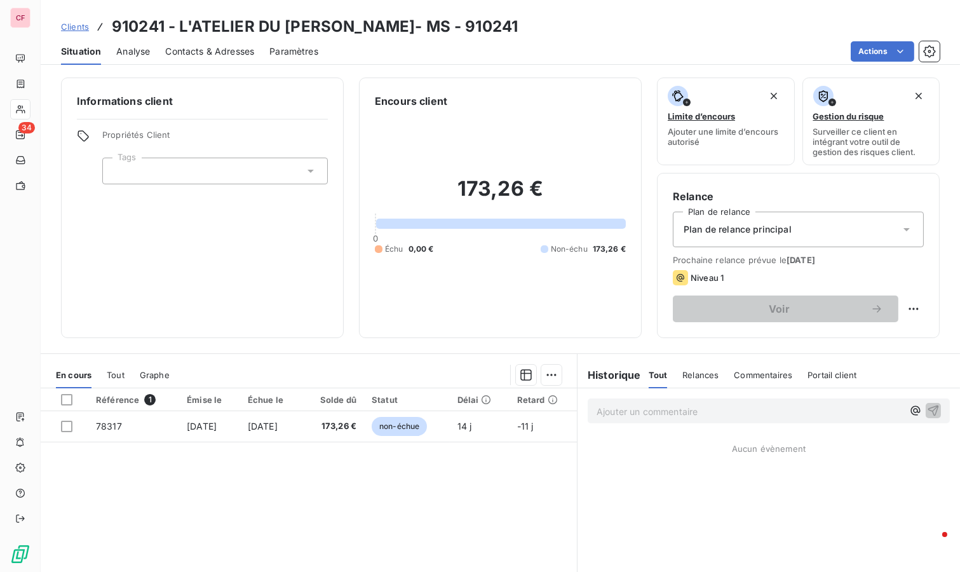
click at [773, 229] on span "Plan de relance principal" at bounding box center [738, 229] width 108 height 13
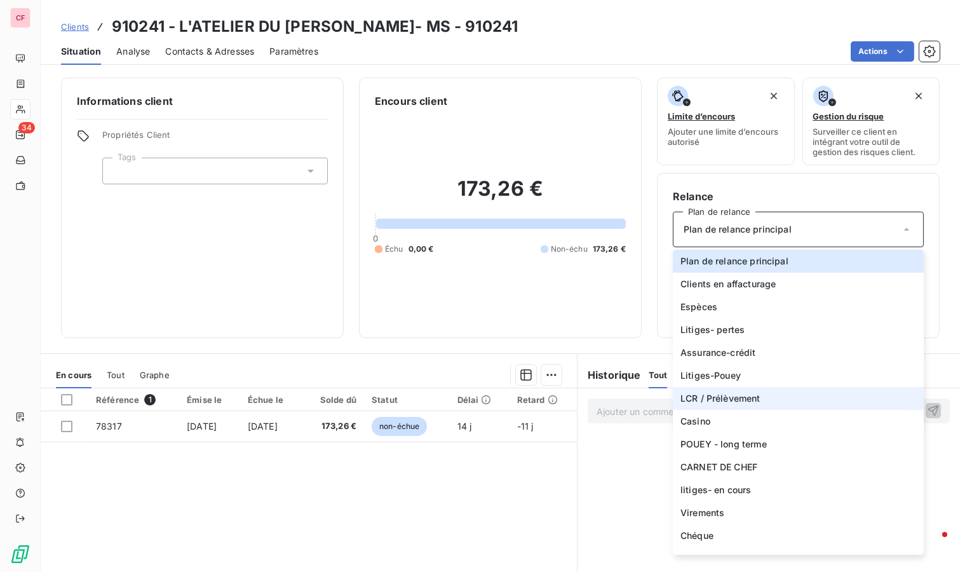
click at [705, 395] on span "LCR / Prélèvement" at bounding box center [720, 398] width 80 height 13
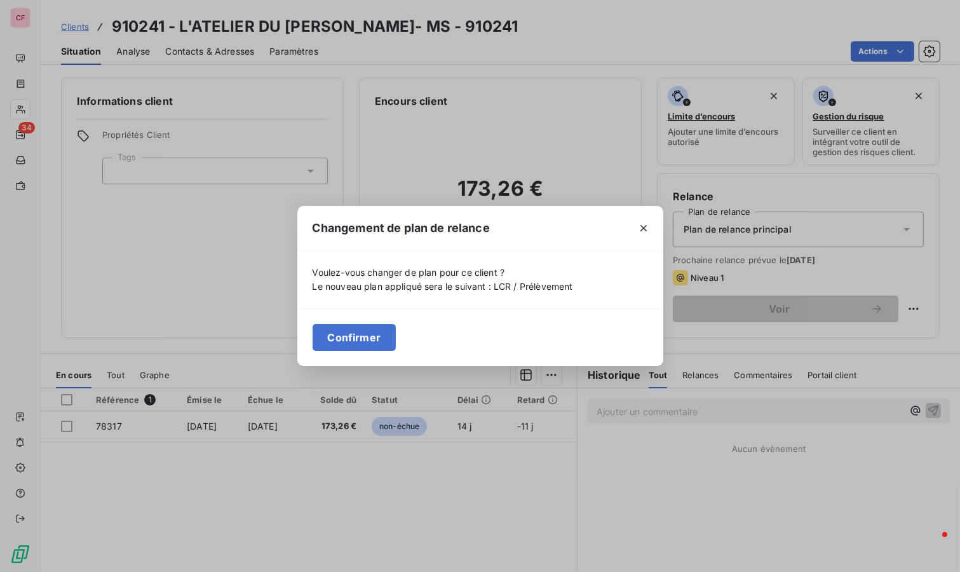
click at [347, 333] on button "Confirmer" at bounding box center [355, 337] width 84 height 27
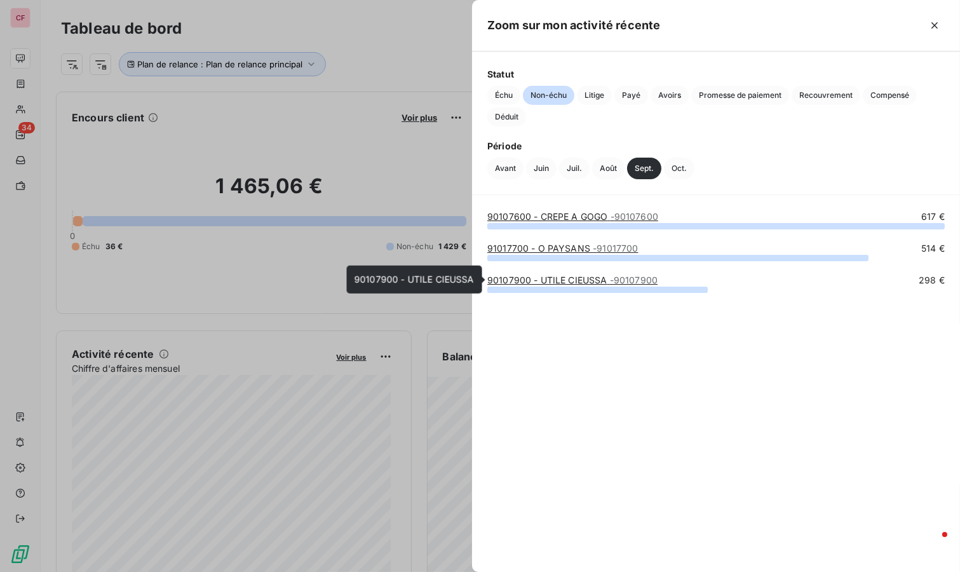
click at [542, 278] on link "90107900 - UTILE CIEUSSA - 90107900" at bounding box center [572, 279] width 170 height 11
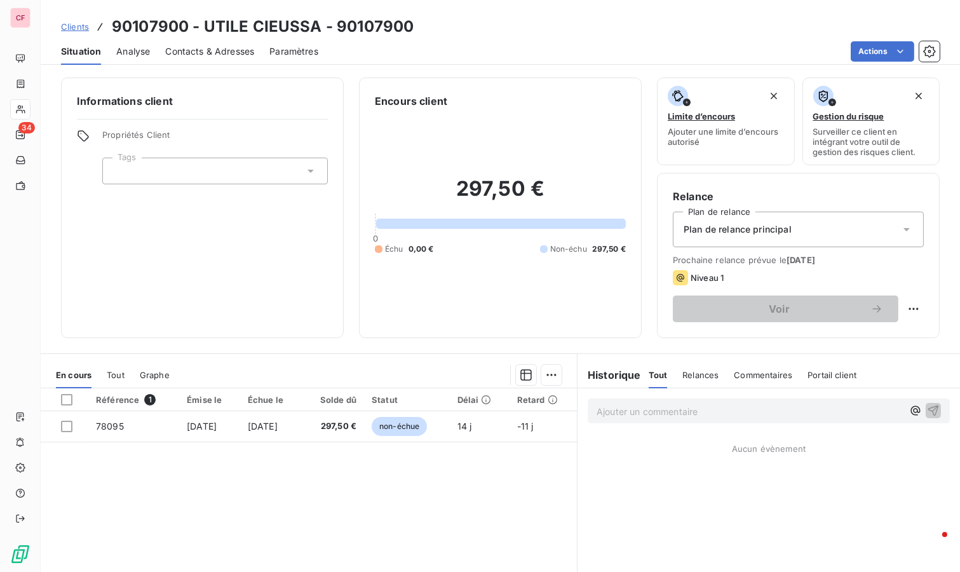
click at [342, 424] on span "297,50 €" at bounding box center [332, 426] width 47 height 13
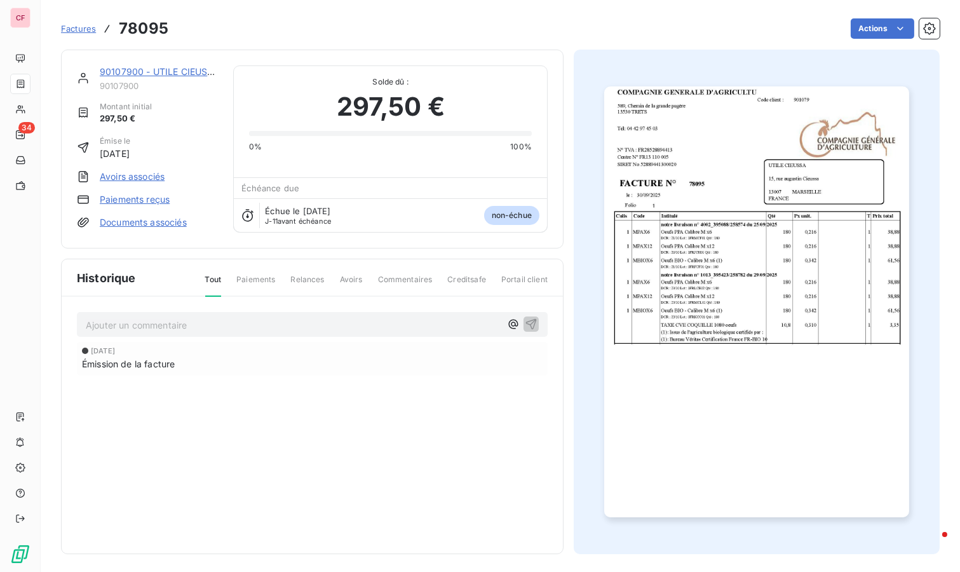
click at [877, 37] on html "CF 34 Factures 78095 Actions 90107900 - UTILE CIEUSSA 90107900 Montant initial …" at bounding box center [480, 286] width 960 height 572
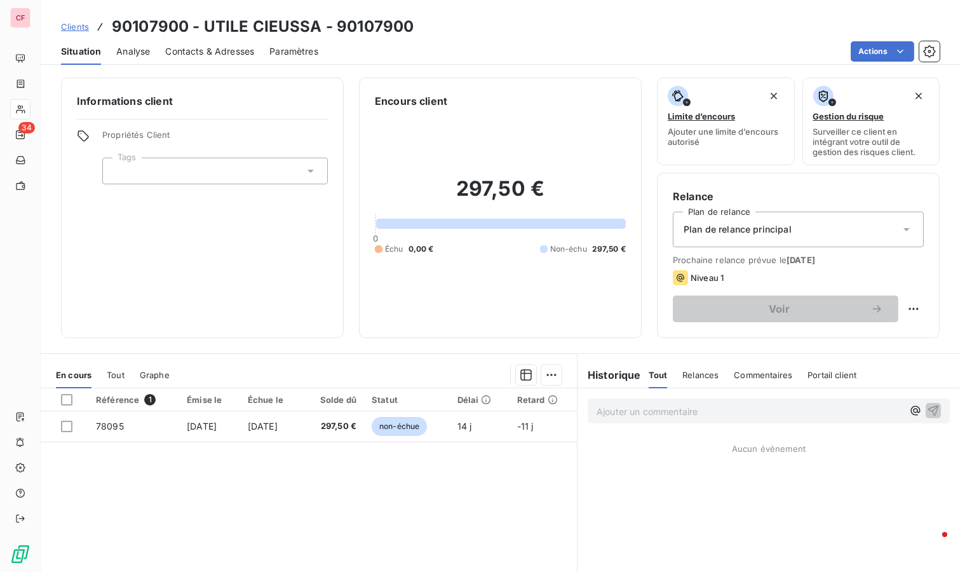
click at [697, 238] on div "Plan de relance principal" at bounding box center [798, 230] width 251 height 36
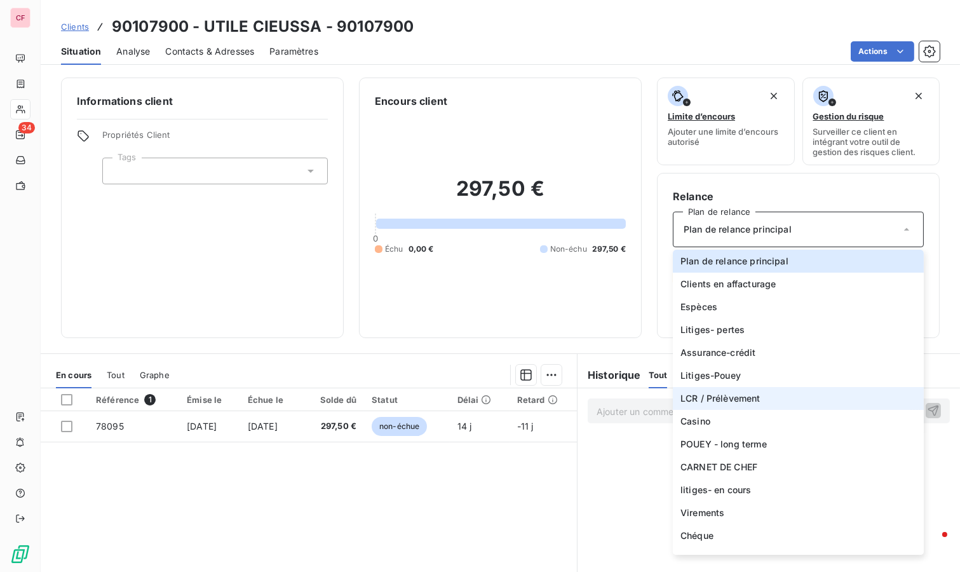
click at [747, 388] on li "LCR / Prélèvement" at bounding box center [798, 398] width 251 height 23
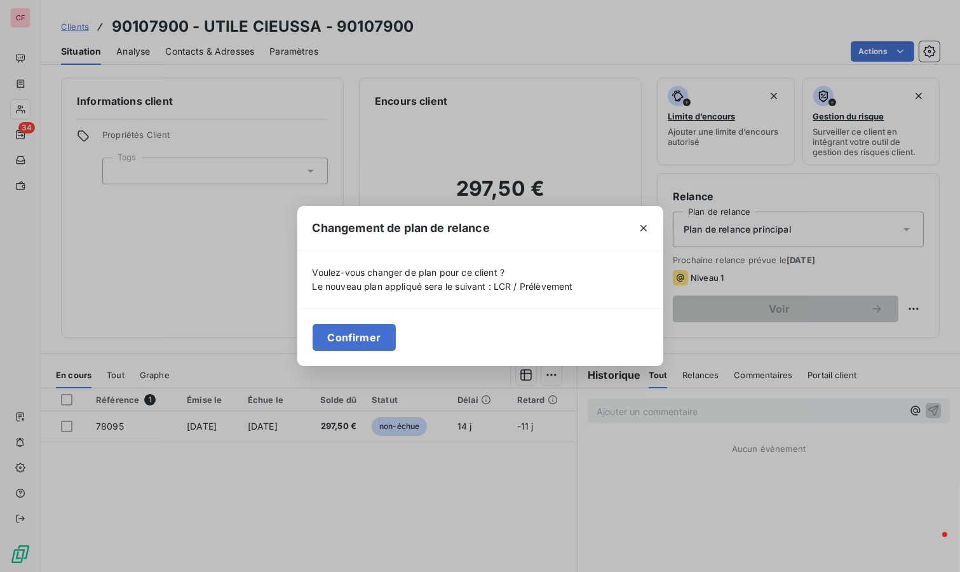
click at [347, 325] on button "Confirmer" at bounding box center [355, 337] width 84 height 27
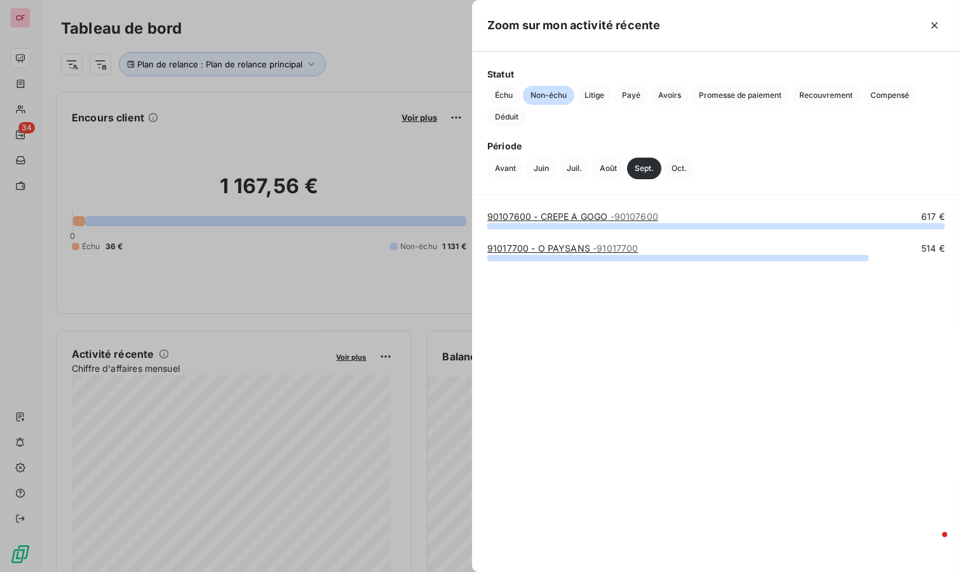
click at [582, 245] on link "91017700 - O PAYSANS - 91017700" at bounding box center [562, 248] width 151 height 11
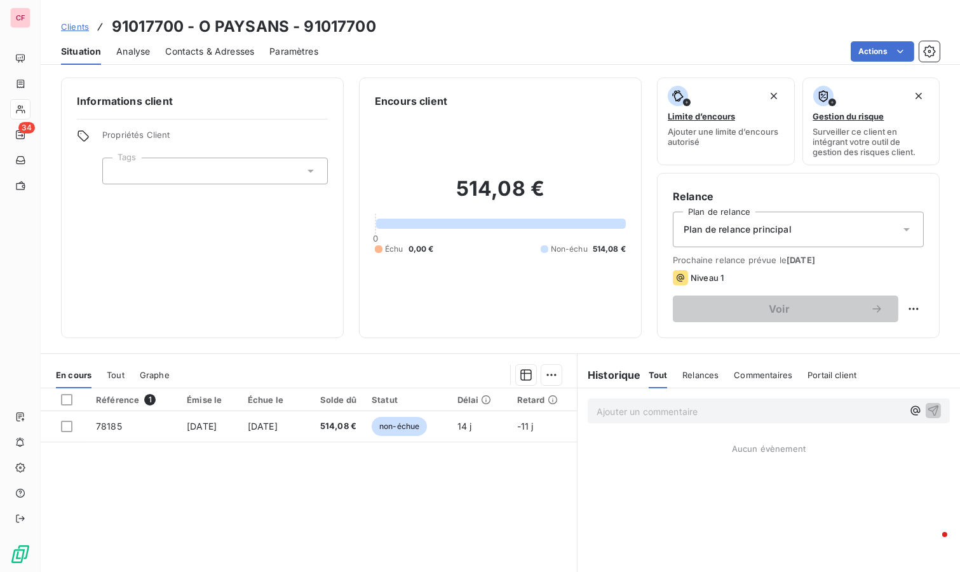
click at [706, 223] on span "Plan de relance principal" at bounding box center [738, 229] width 108 height 13
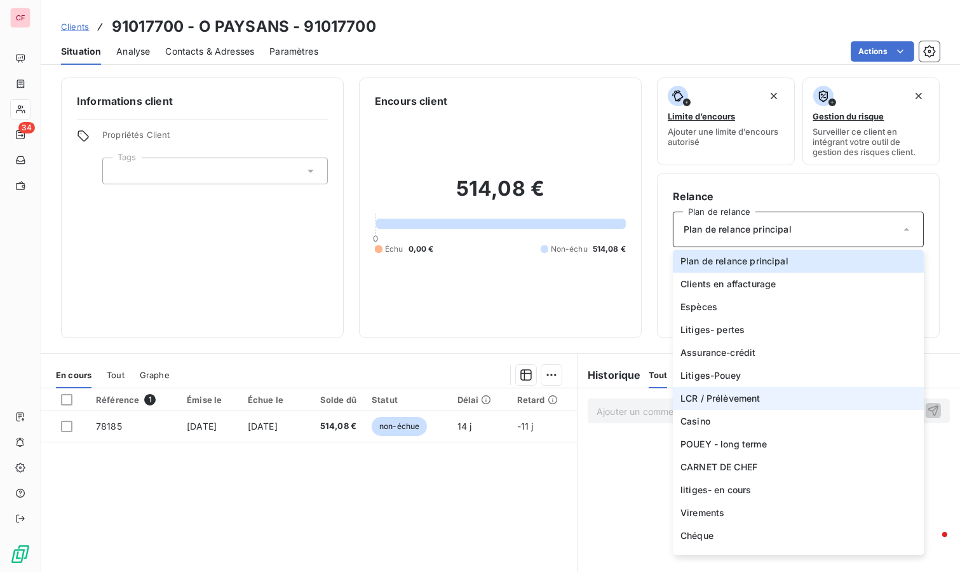
click at [767, 396] on li "LCR / Prélèvement" at bounding box center [798, 398] width 251 height 23
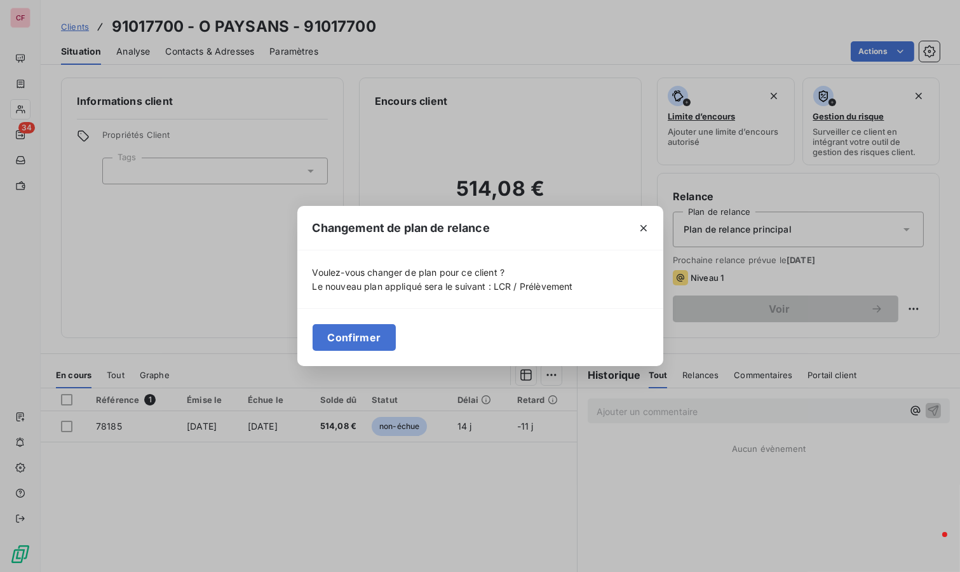
click at [363, 337] on button "Confirmer" at bounding box center [355, 337] width 84 height 27
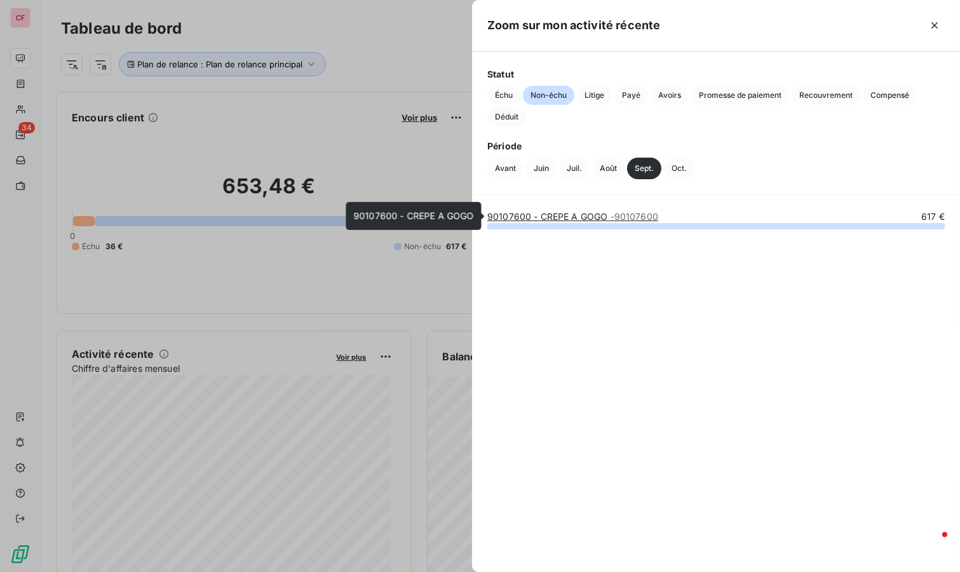
click at [601, 215] on link "90107600 - CREPE A GOGO - 90107600" at bounding box center [572, 216] width 171 height 11
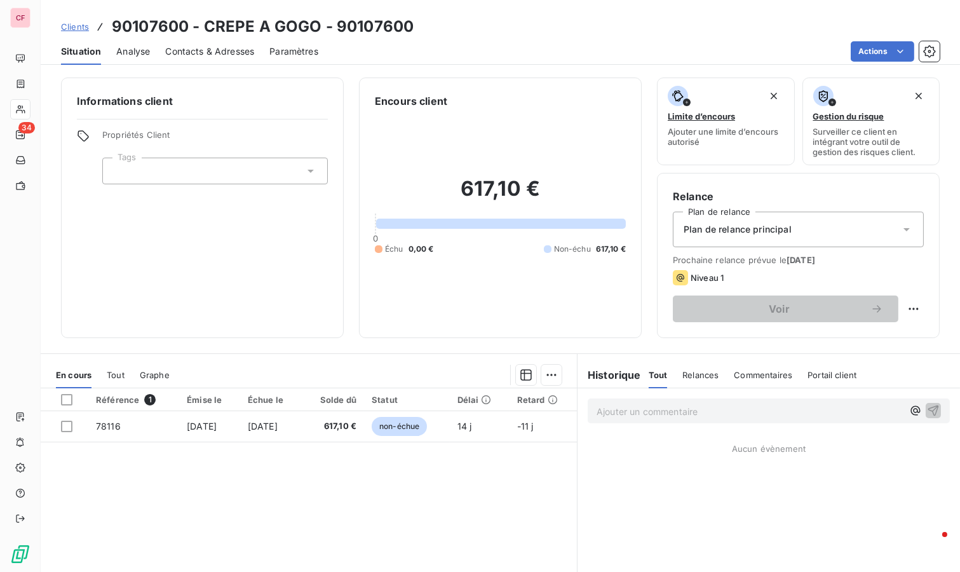
click at [724, 231] on span "Plan de relance principal" at bounding box center [738, 229] width 108 height 13
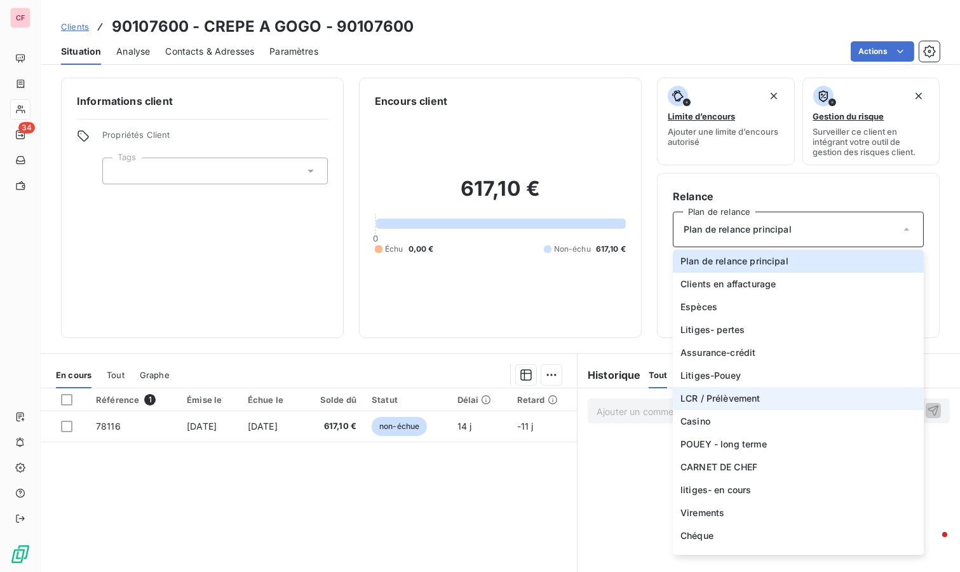
click at [733, 394] on span "LCR / Prélèvement" at bounding box center [720, 398] width 80 height 13
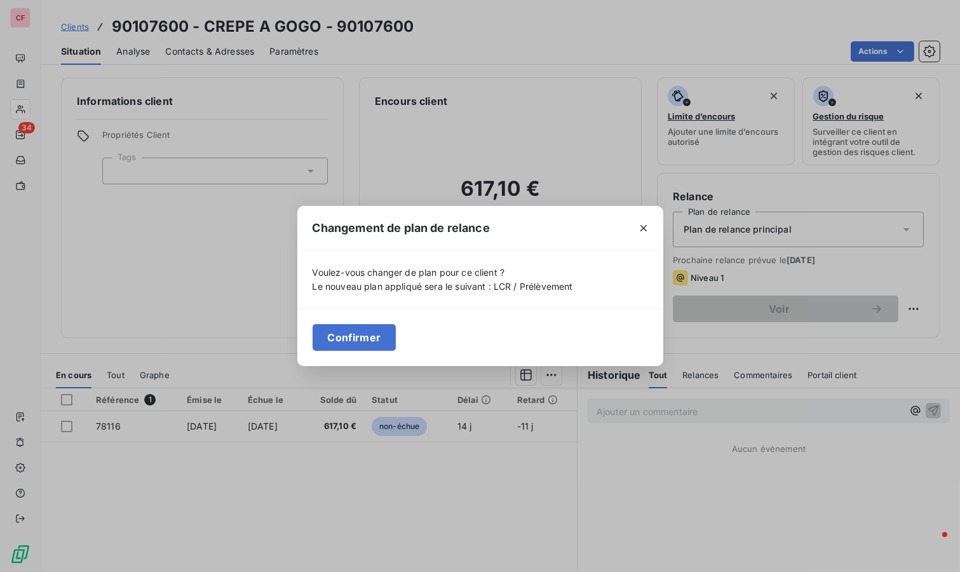
click at [348, 326] on button "Confirmer" at bounding box center [355, 337] width 84 height 27
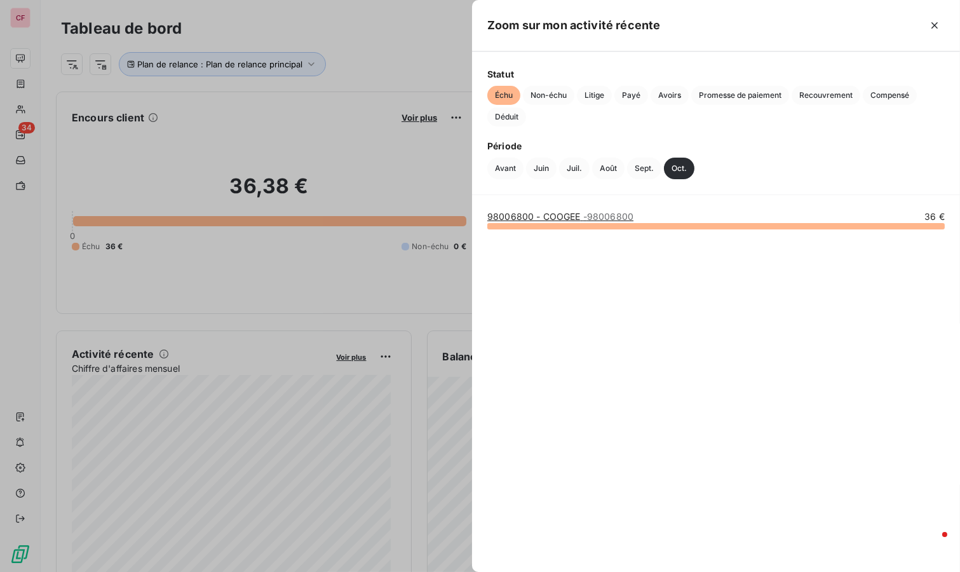
click at [550, 216] on link "98006800 - COOGEE - 98006800" at bounding box center [560, 216] width 146 height 11
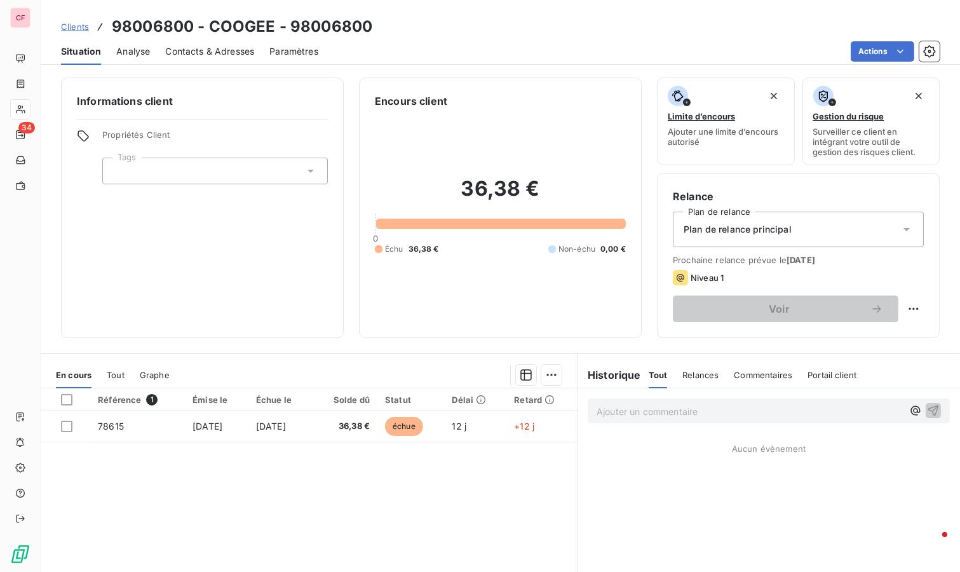
click at [788, 231] on div "Plan de relance principal" at bounding box center [798, 230] width 251 height 36
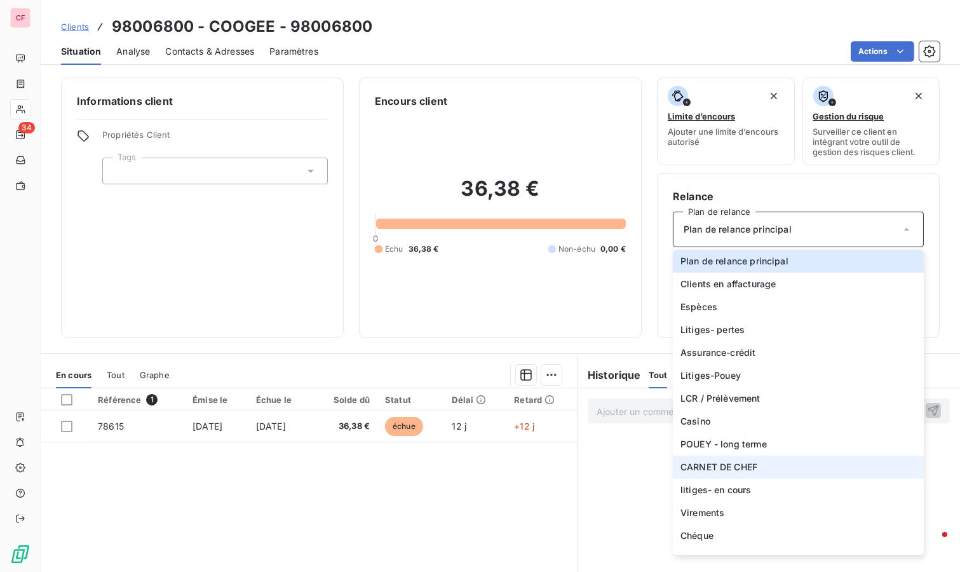
click at [790, 465] on li "CARNET DE CHEF" at bounding box center [798, 467] width 251 height 23
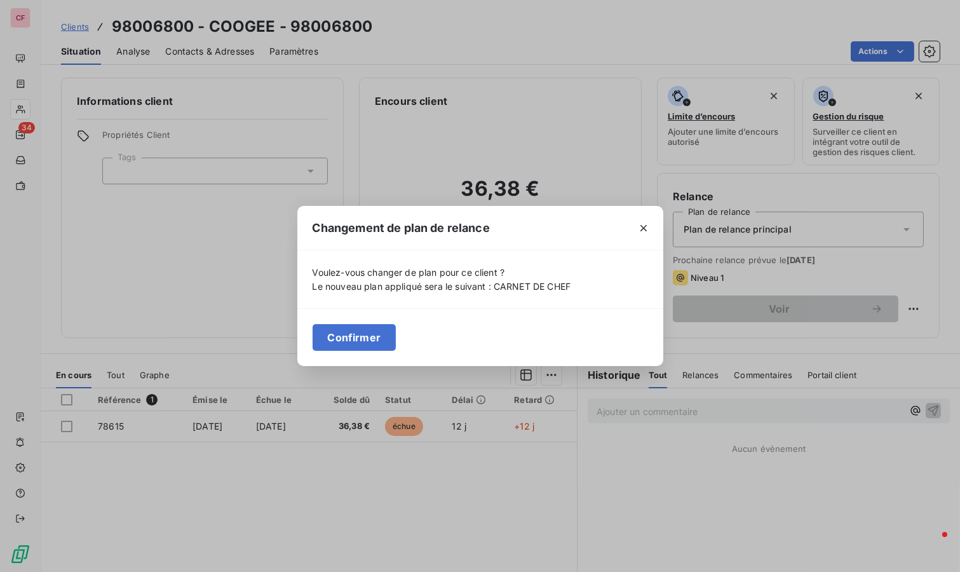
click at [335, 327] on button "Confirmer" at bounding box center [355, 337] width 84 height 27
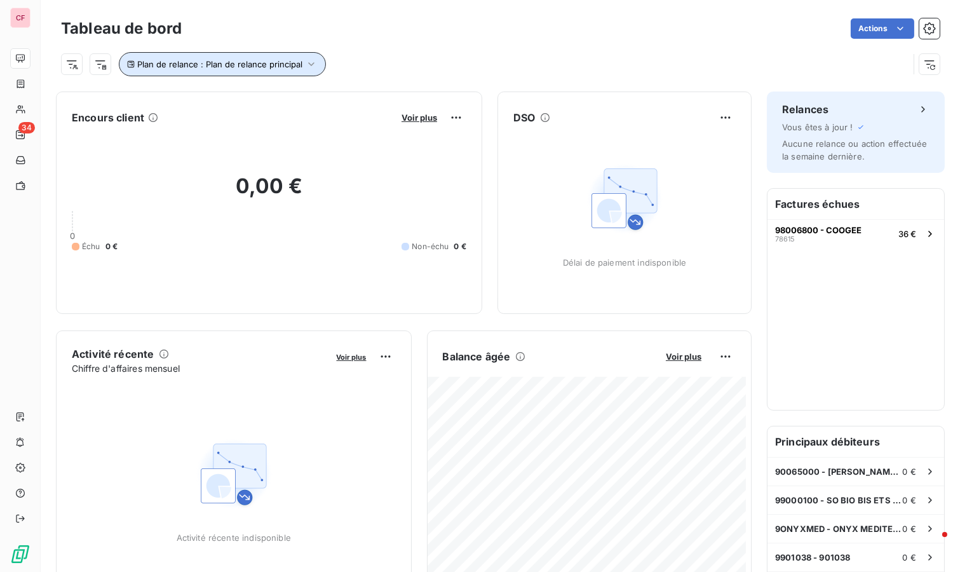
click at [314, 66] on icon "button" at bounding box center [311, 64] width 13 height 13
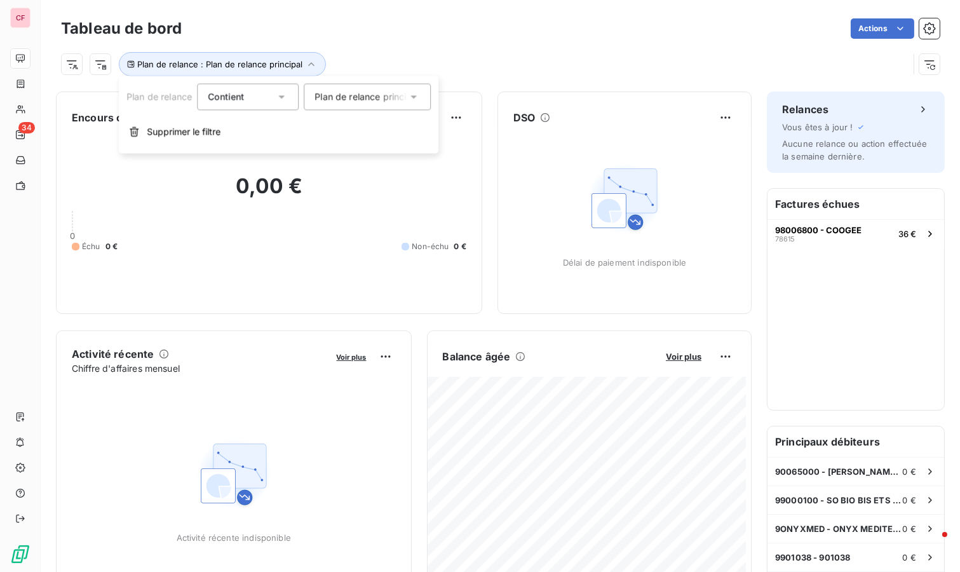
click at [351, 92] on span "Plan de relance principal" at bounding box center [366, 96] width 105 height 13
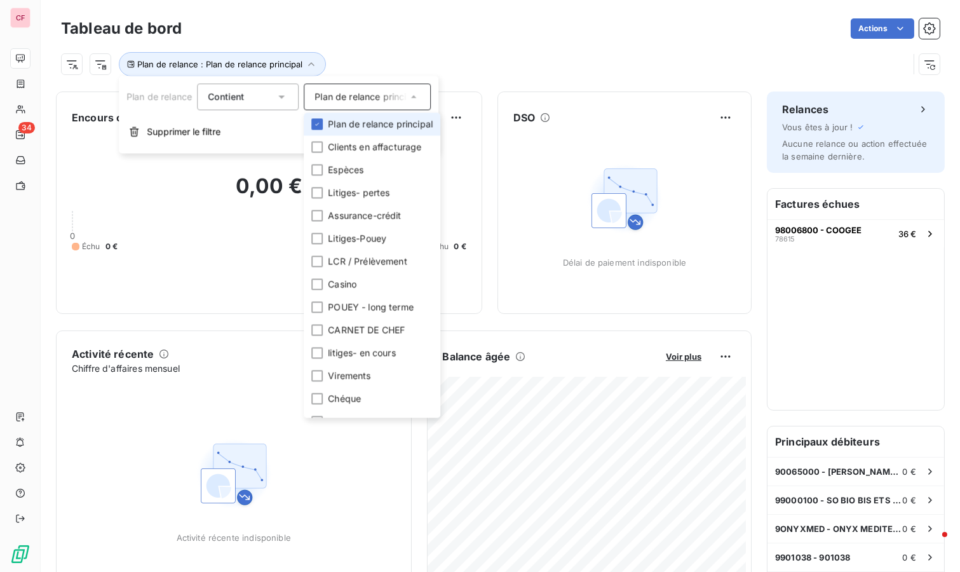
click at [318, 121] on icon at bounding box center [317, 124] width 8 height 8
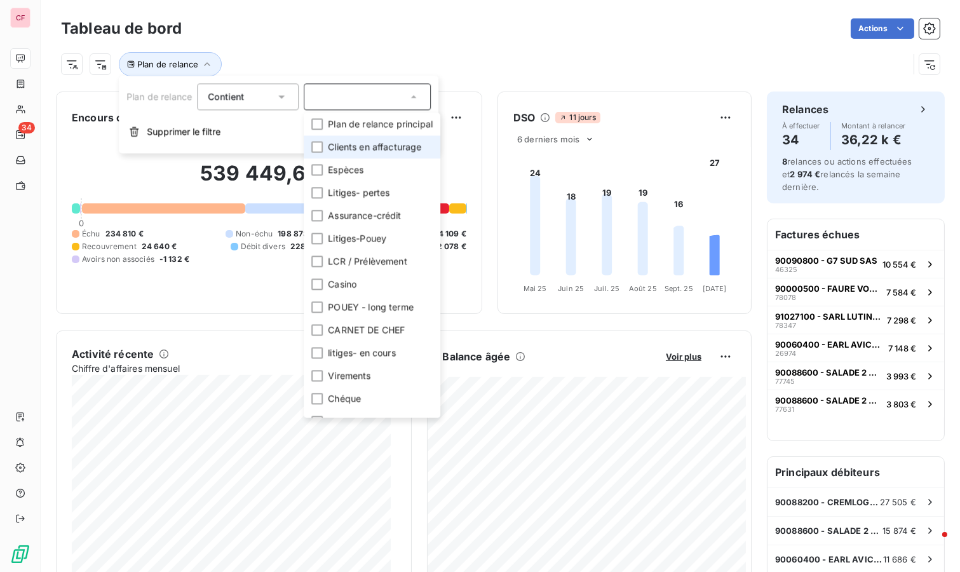
click at [321, 142] on div at bounding box center [316, 146] width 11 height 11
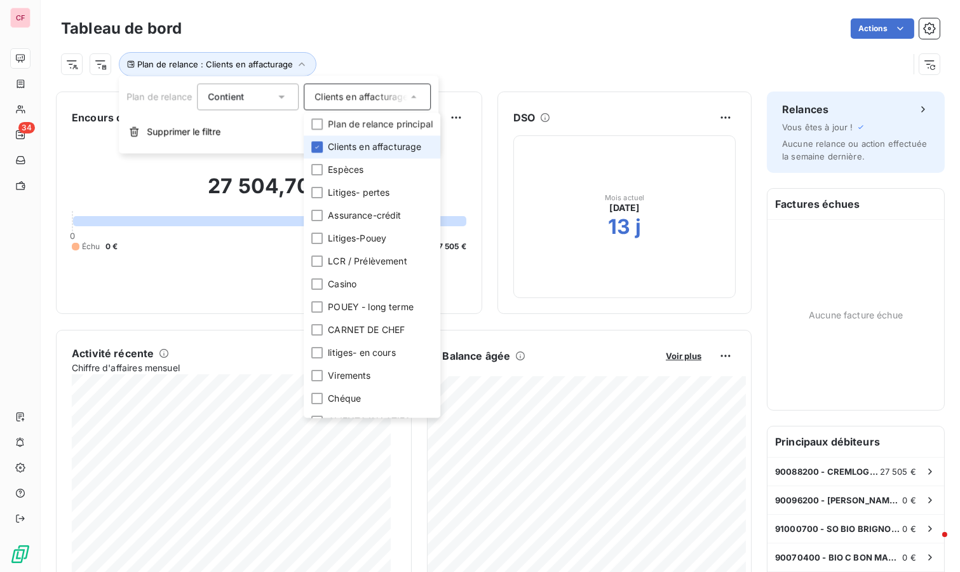
click at [321, 142] on div at bounding box center [316, 146] width 11 height 11
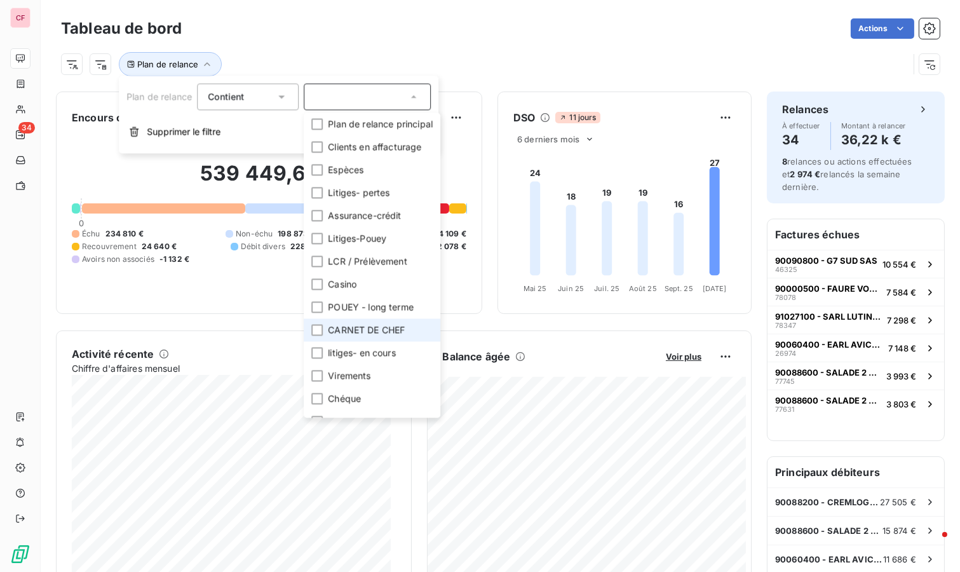
click at [320, 329] on div at bounding box center [316, 329] width 11 height 11
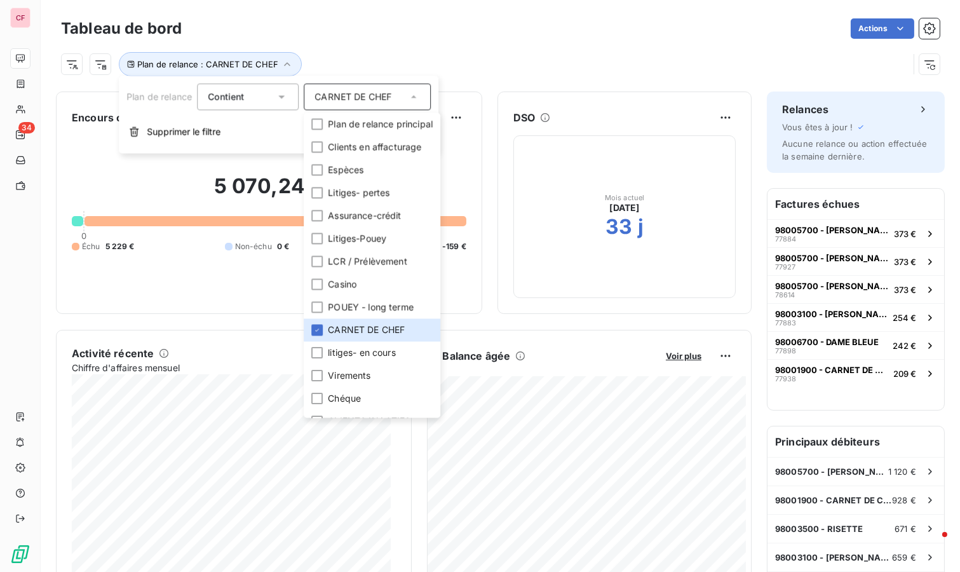
click at [472, 53] on div "Plan de relance : CARNET DE CHEF" at bounding box center [485, 64] width 848 height 24
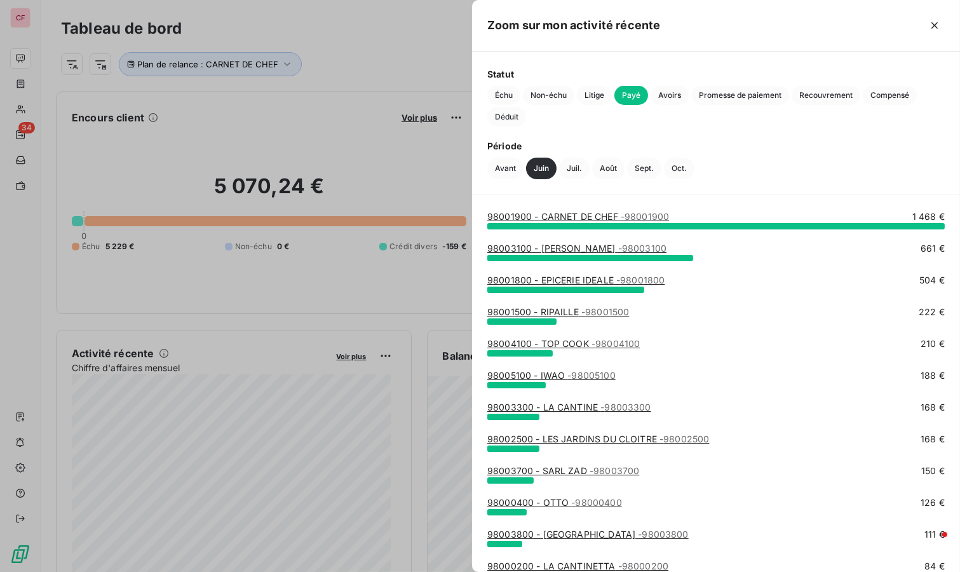
click at [502, 90] on span "Échu" at bounding box center [503, 95] width 33 height 19
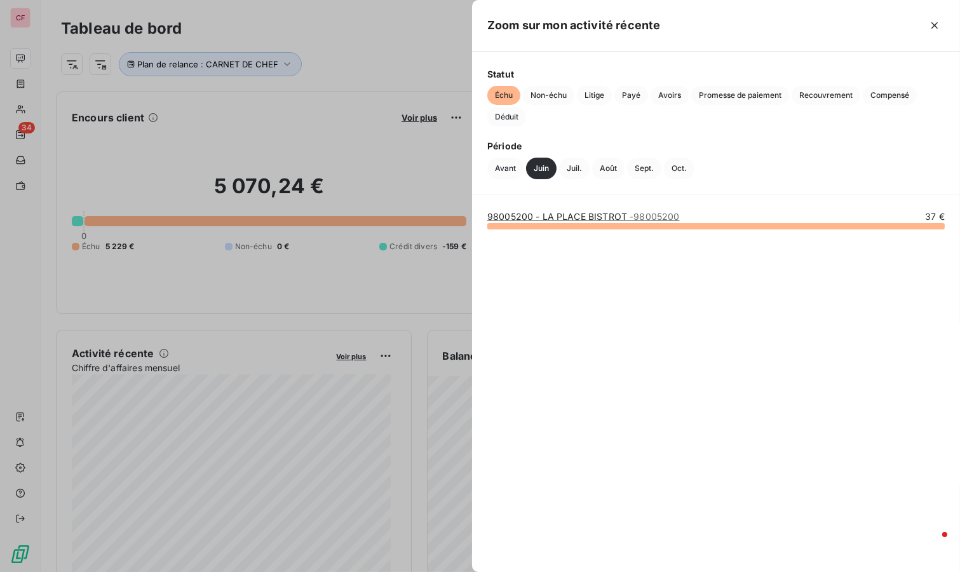
click at [557, 93] on span "Non-échu" at bounding box center [548, 95] width 51 height 19
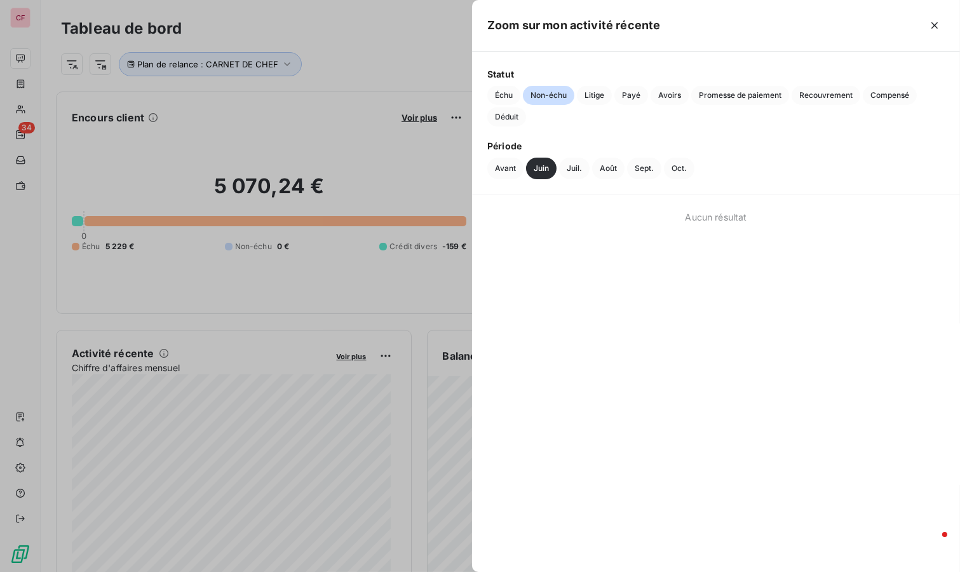
click at [495, 91] on span "Échu" at bounding box center [503, 95] width 33 height 19
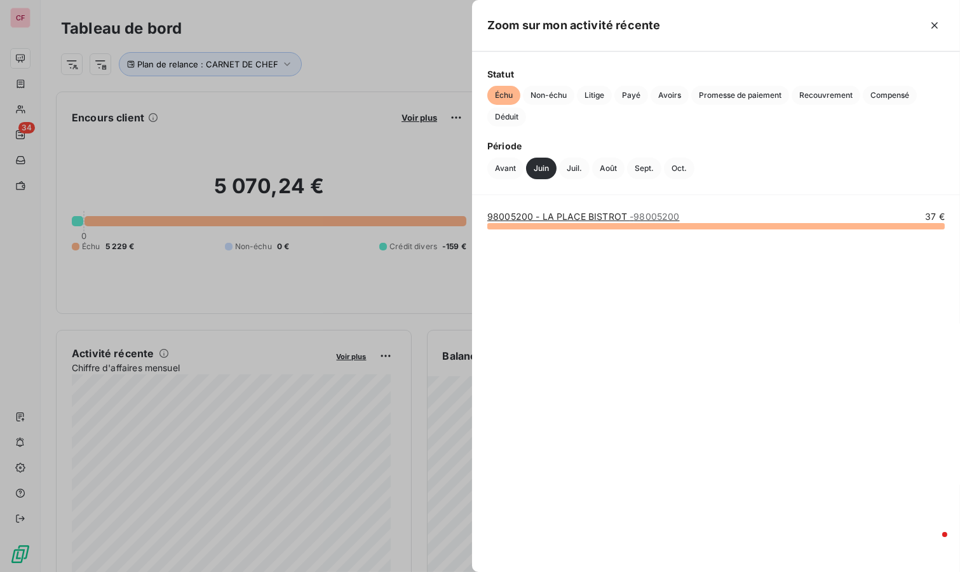
click at [581, 172] on button "Juil." at bounding box center [574, 169] width 30 height 22
click at [604, 173] on button "Août" at bounding box center [608, 169] width 32 height 22
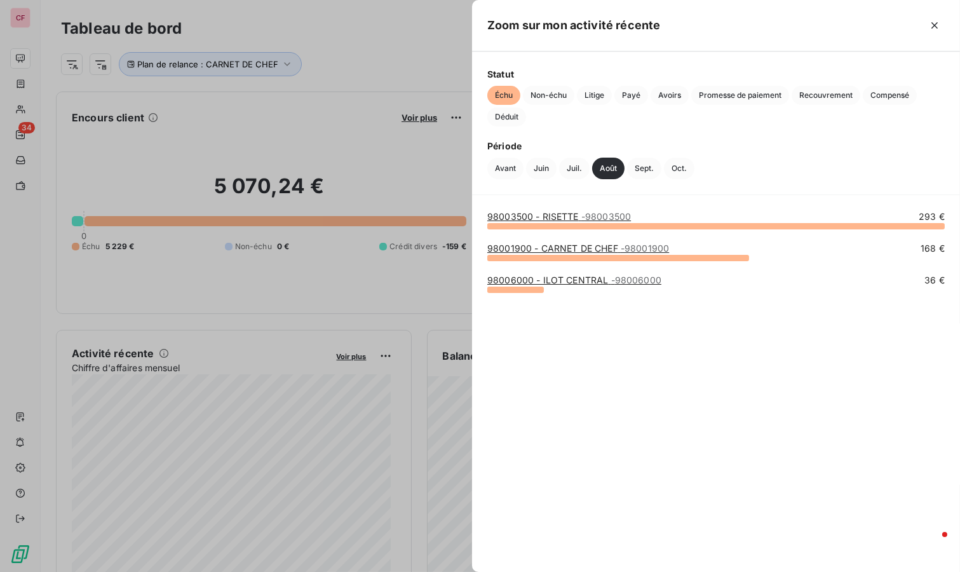
click at [643, 170] on button "Sept." at bounding box center [644, 169] width 34 height 22
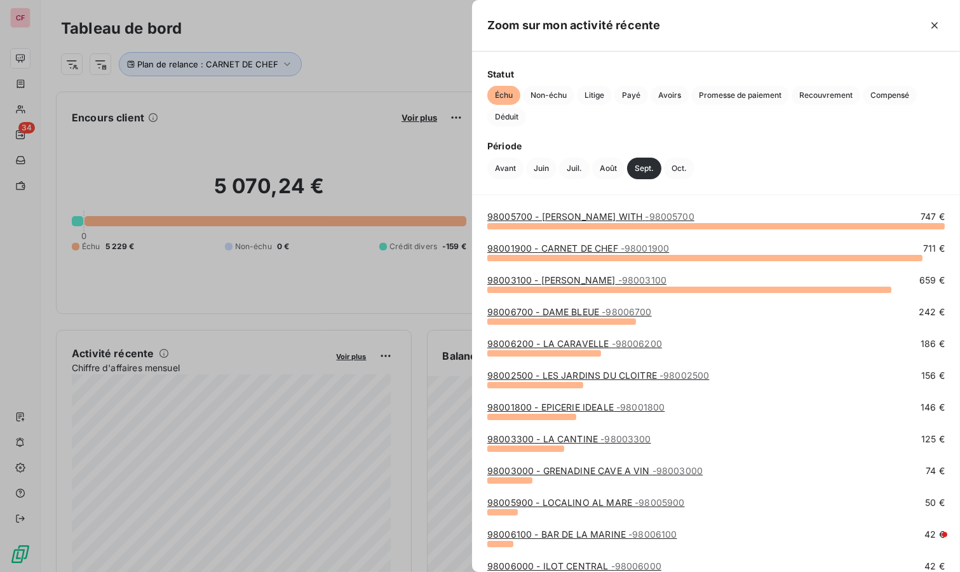
click at [681, 170] on button "Oct." at bounding box center [679, 169] width 30 height 22
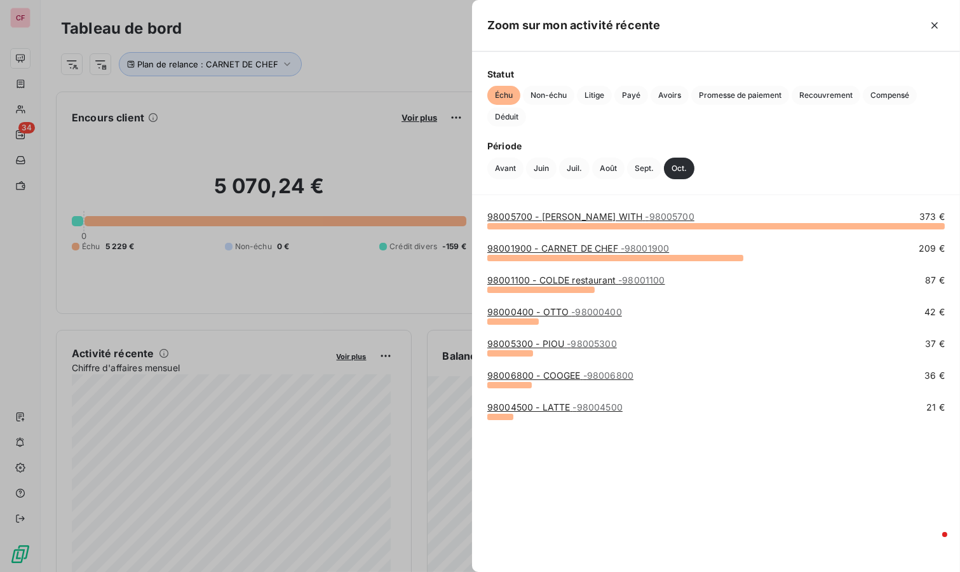
click at [542, 164] on button "Juin" at bounding box center [541, 169] width 30 height 22
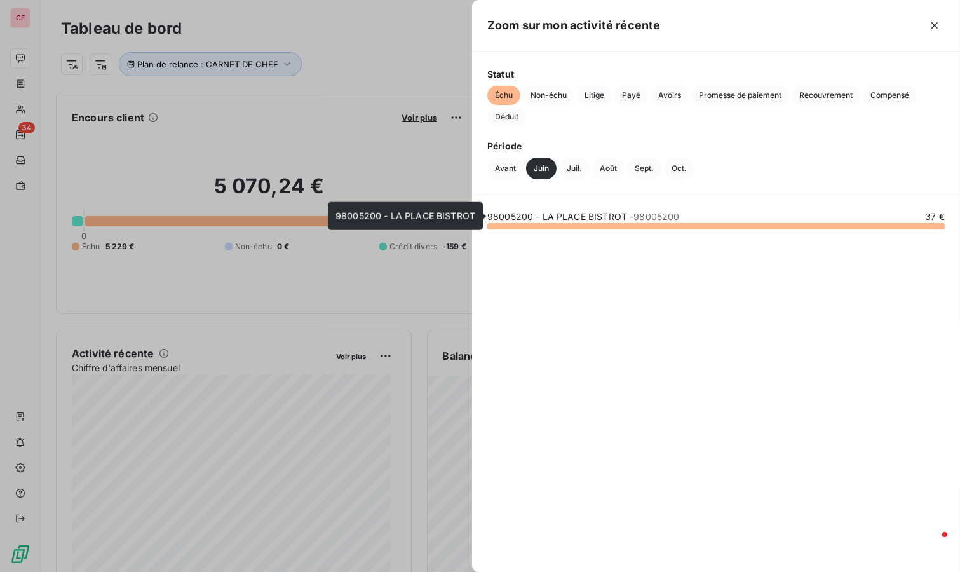
click at [593, 218] on link "98005200 - LA PLACE BISTROT - 98005200" at bounding box center [583, 216] width 193 height 11
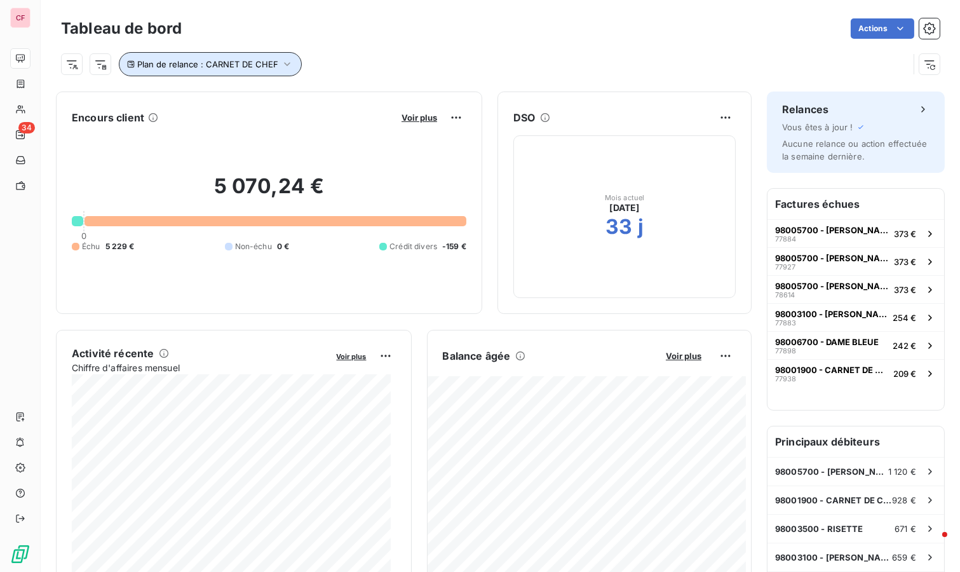
click at [287, 69] on icon "button" at bounding box center [287, 64] width 13 height 13
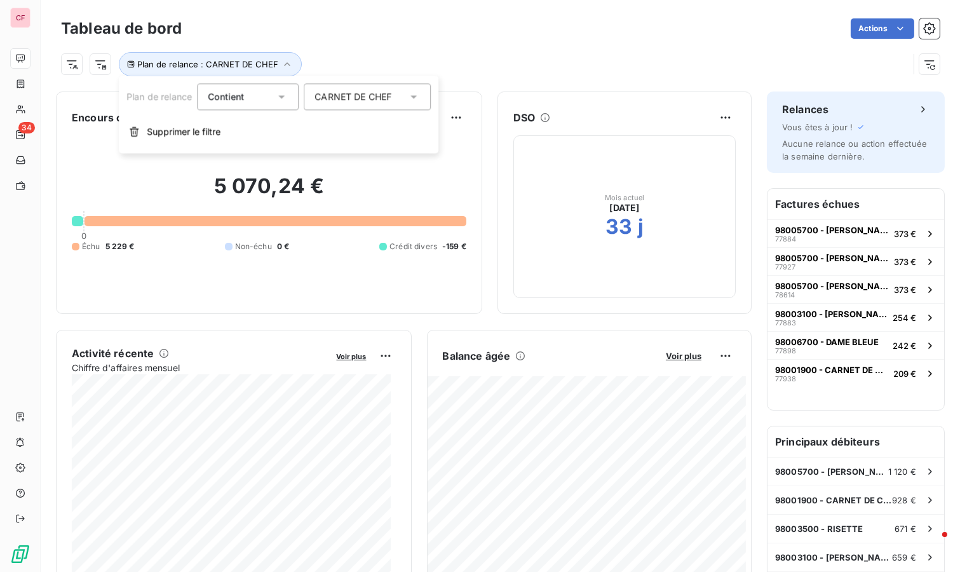
click at [383, 90] on span "CARNET DE CHEF" at bounding box center [352, 96] width 77 height 13
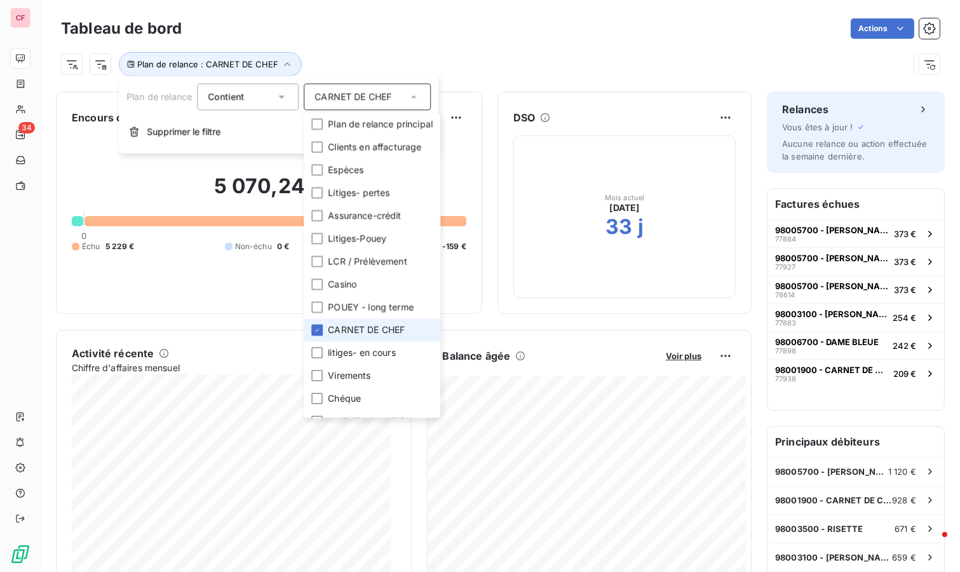
click at [323, 330] on li "CARNET DE CHEF" at bounding box center [372, 329] width 137 height 23
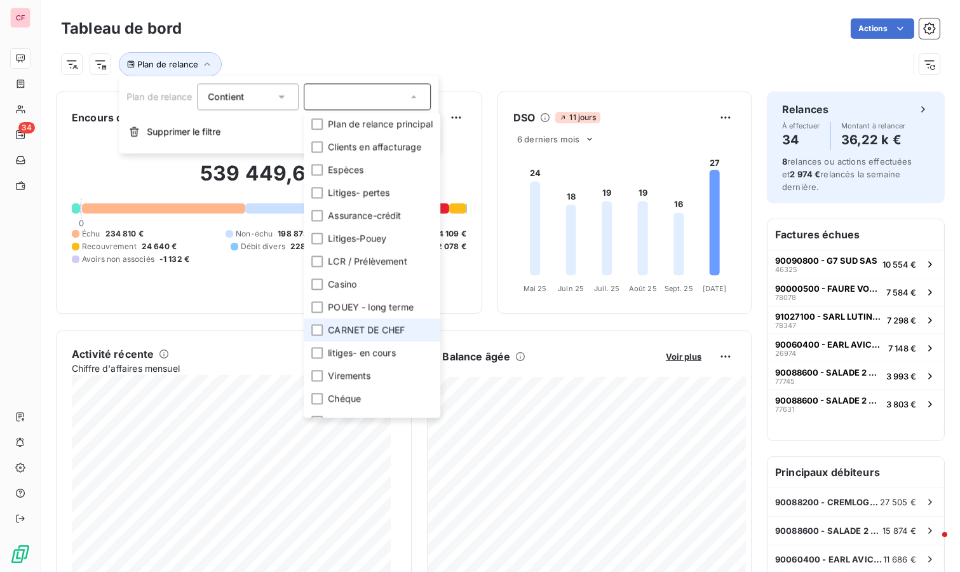
click at [51, 62] on div "Tableau de bord Actions Plan de relance" at bounding box center [500, 42] width 919 height 84
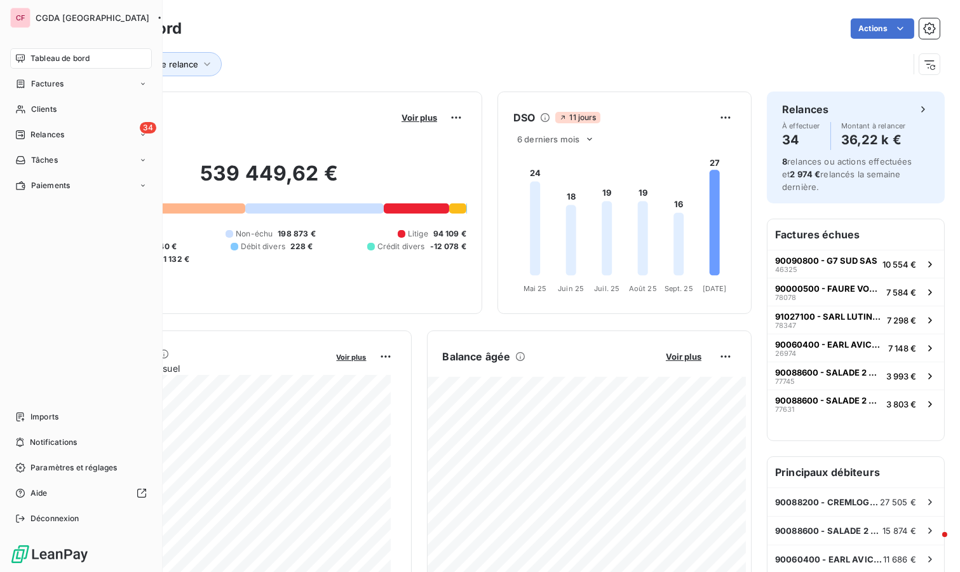
click at [39, 57] on span "Tableau de bord" at bounding box center [59, 58] width 59 height 11
